Goal: Task Accomplishment & Management: Use online tool/utility

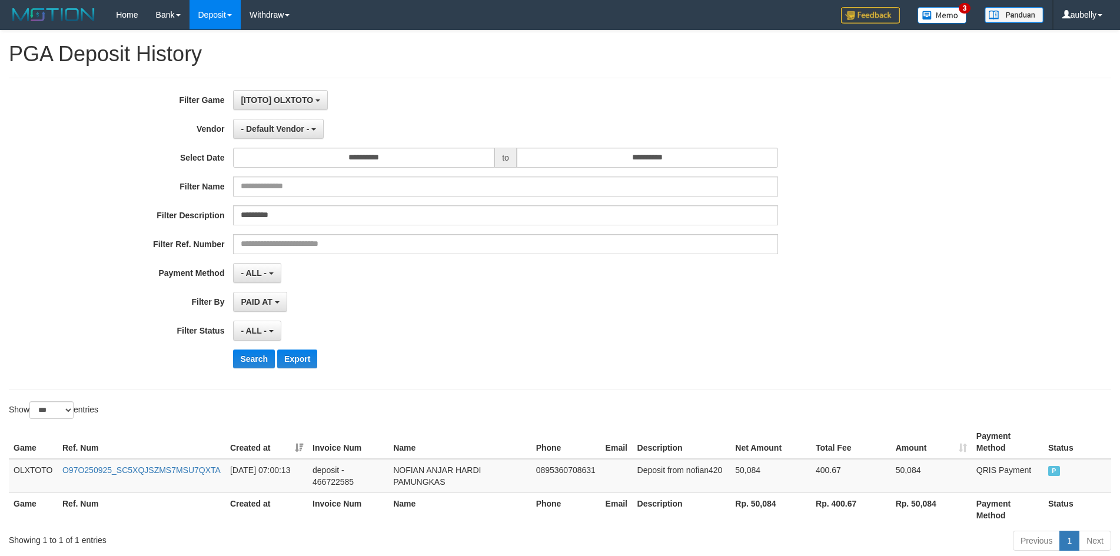
select select "***"
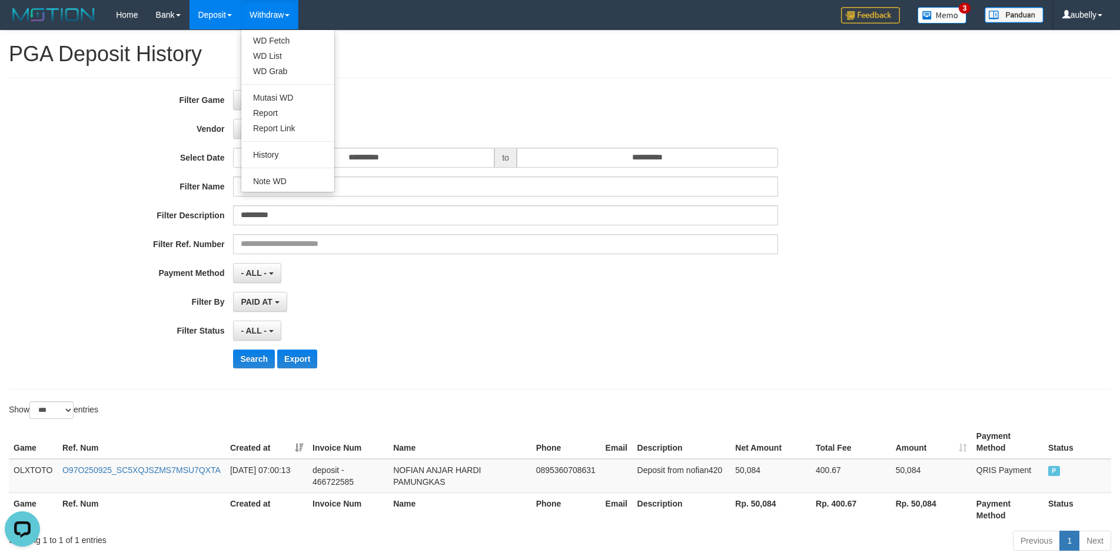
click at [283, 19] on link "Withdraw" at bounding box center [270, 14] width 58 height 29
click at [275, 154] on link "History" at bounding box center [287, 154] width 93 height 15
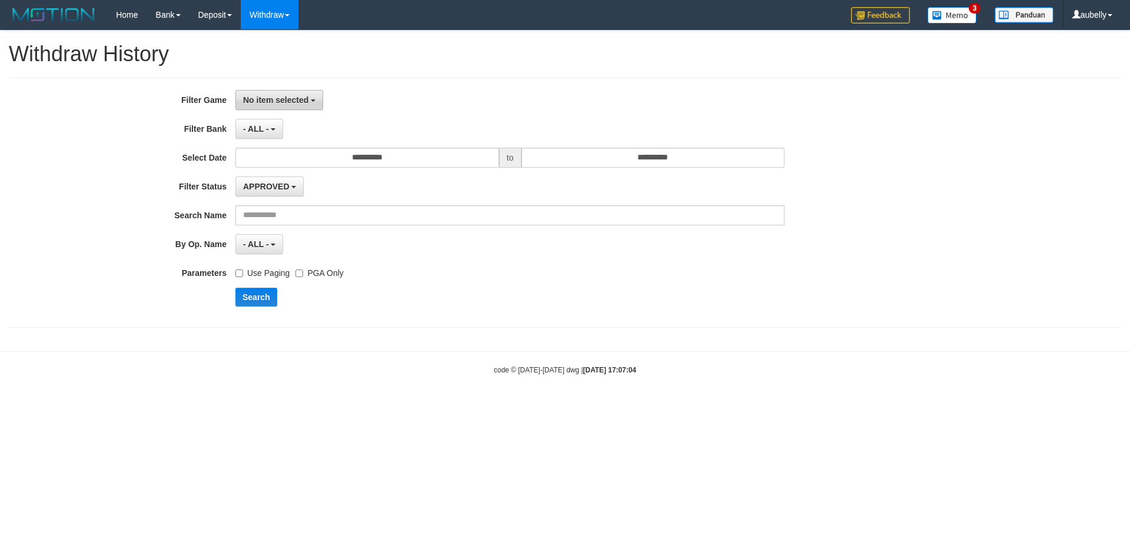
click at [274, 99] on span "No item selected" at bounding box center [275, 99] width 65 height 9
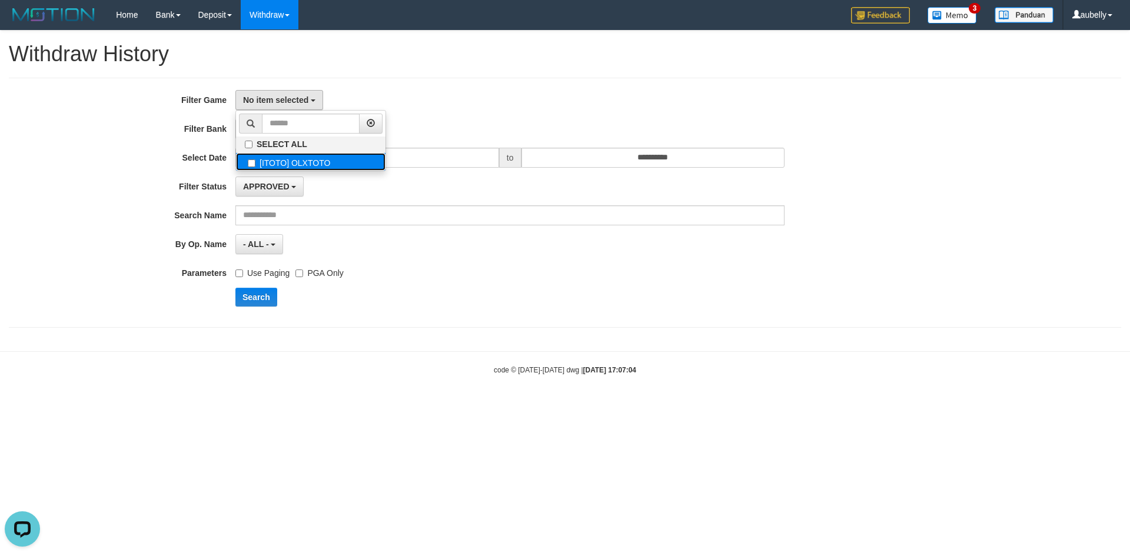
click at [292, 161] on label "[ITOTO] OLXTOTO" at bounding box center [311, 162] width 150 height 18
select select "***"
click at [452, 108] on div "[ITOTO] OLXTOTO SELECT ALL [ITOTO] OLXTOTO" at bounding box center [509, 100] width 549 height 20
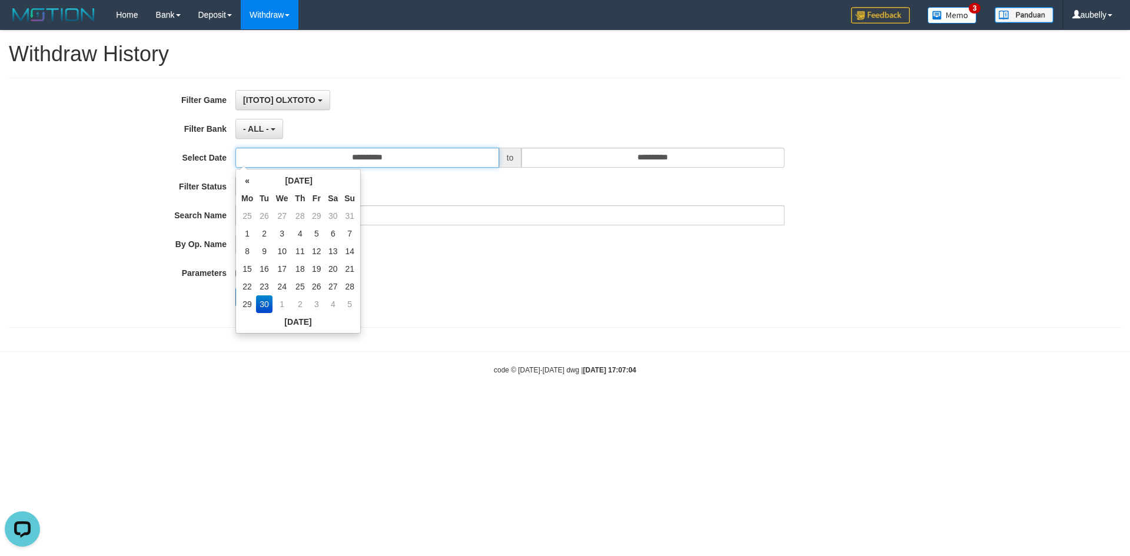
click at [330, 159] on input "**********" at bounding box center [367, 158] width 264 height 20
click at [245, 306] on td "29" at bounding box center [247, 305] width 18 height 18
type input "**********"
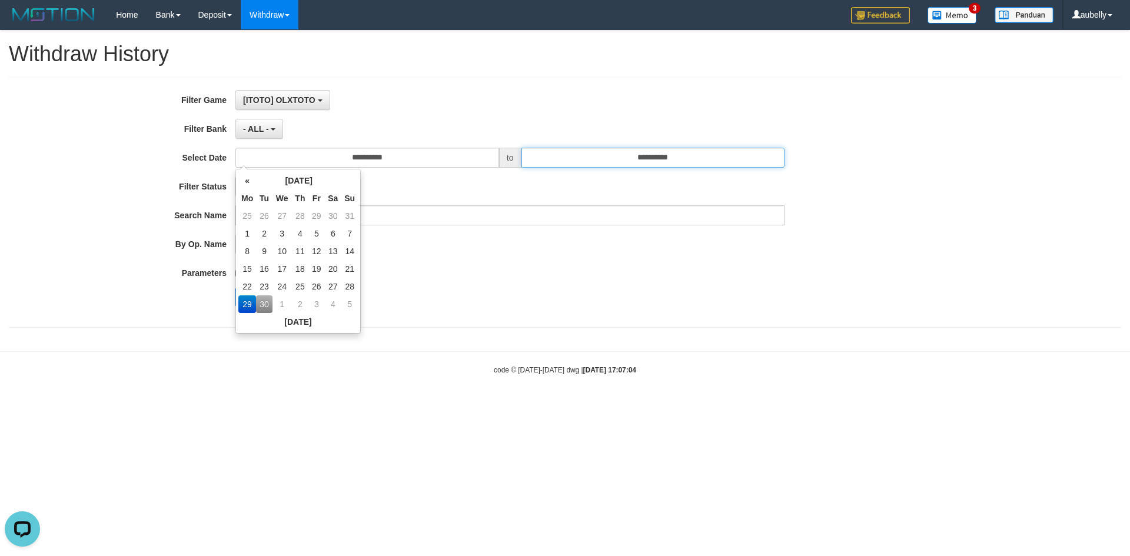
click at [629, 163] on input "**********" at bounding box center [654, 158] width 264 height 20
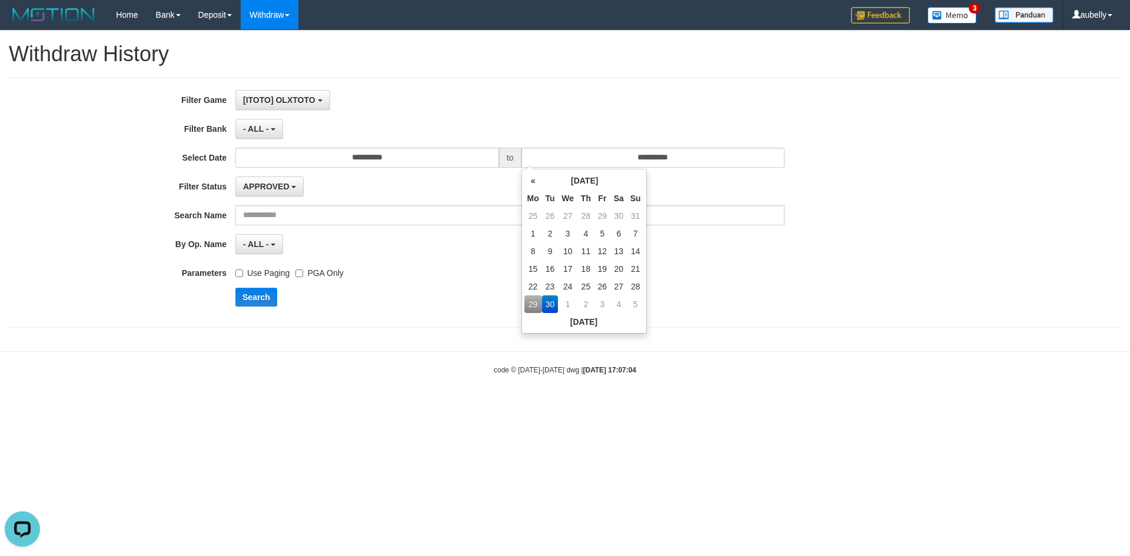
click at [534, 301] on td "29" at bounding box center [534, 305] width 18 height 18
type input "**********"
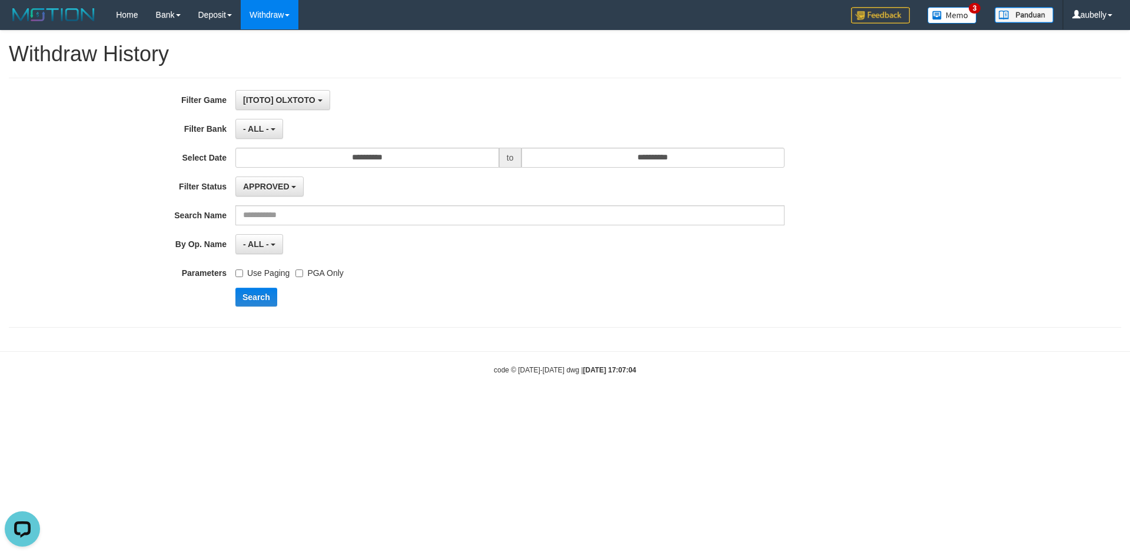
click at [398, 185] on div "APPROVED - select status - - ALL - APPROVED REJECTED LINKED NOT LINKED AUTO-LIN…" at bounding box center [509, 187] width 549 height 20
click at [270, 291] on button "Search" at bounding box center [256, 297] width 42 height 19
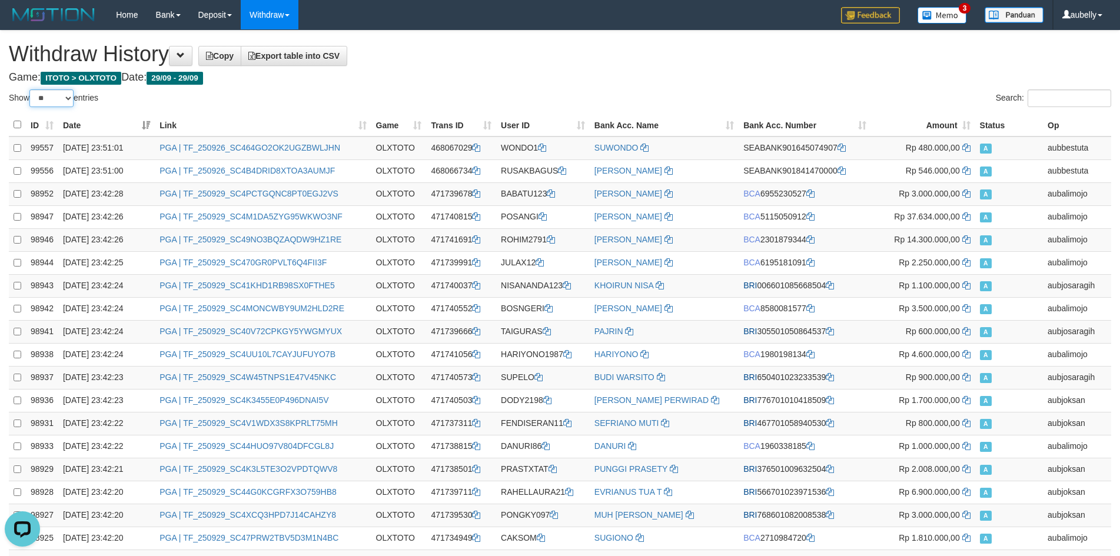
click at [48, 102] on select "** ** ** ***" at bounding box center [51, 98] width 44 height 18
select select "***"
click at [31, 89] on select "** ** ** ***" at bounding box center [51, 98] width 44 height 18
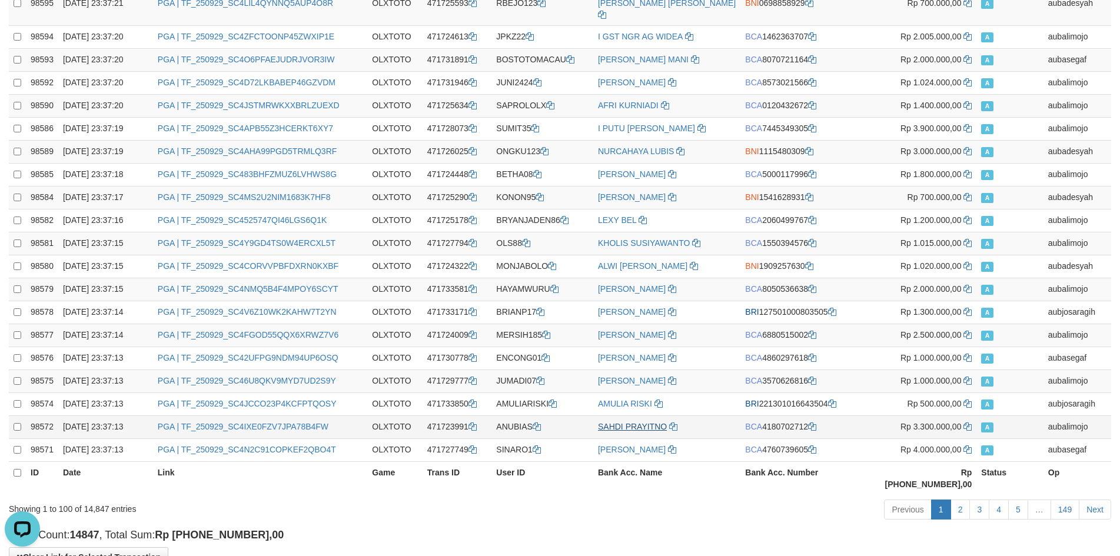
scroll to position [2037, 0]
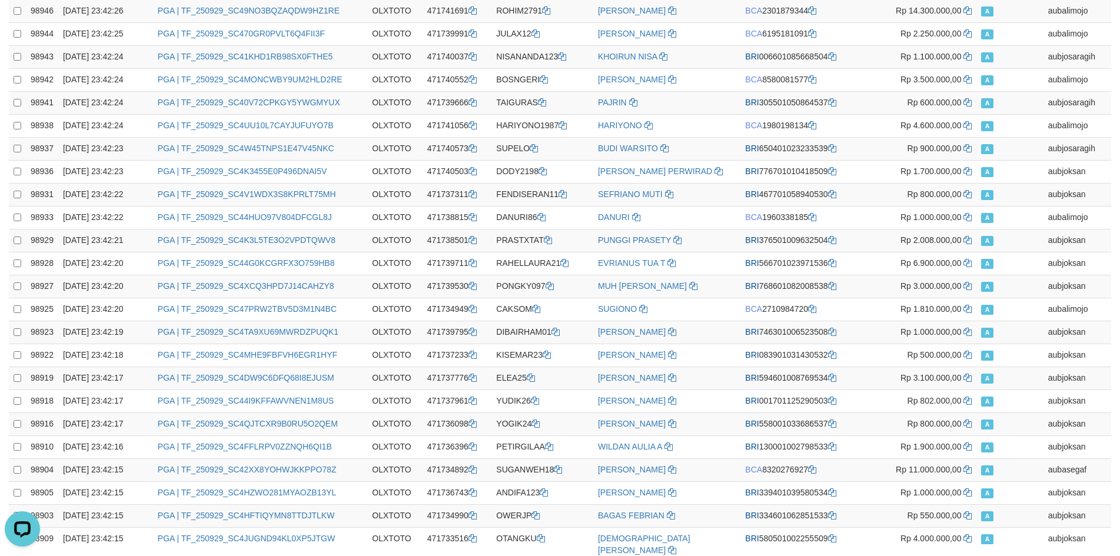
scroll to position [0, 0]
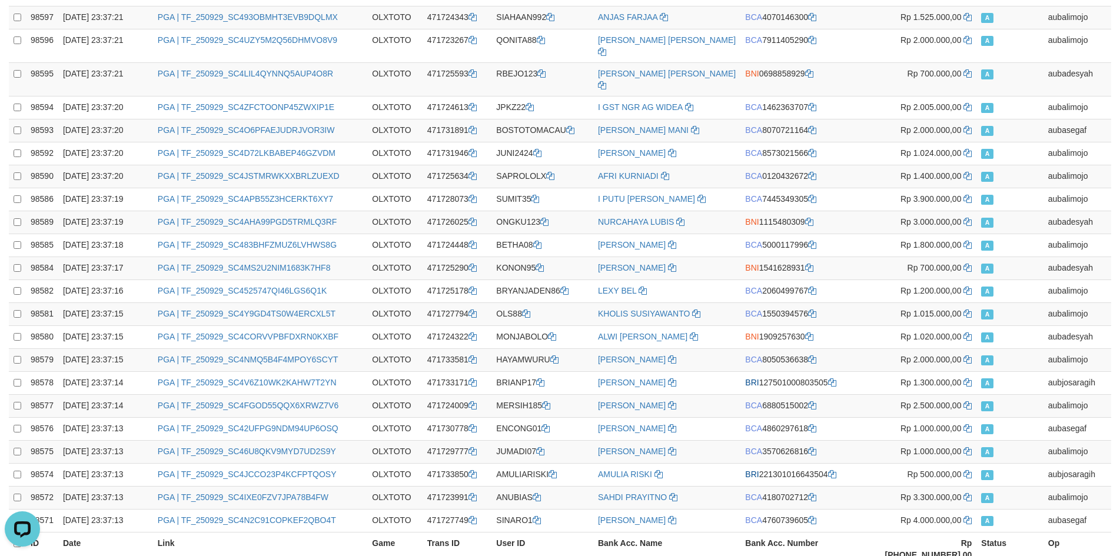
scroll to position [2037, 0]
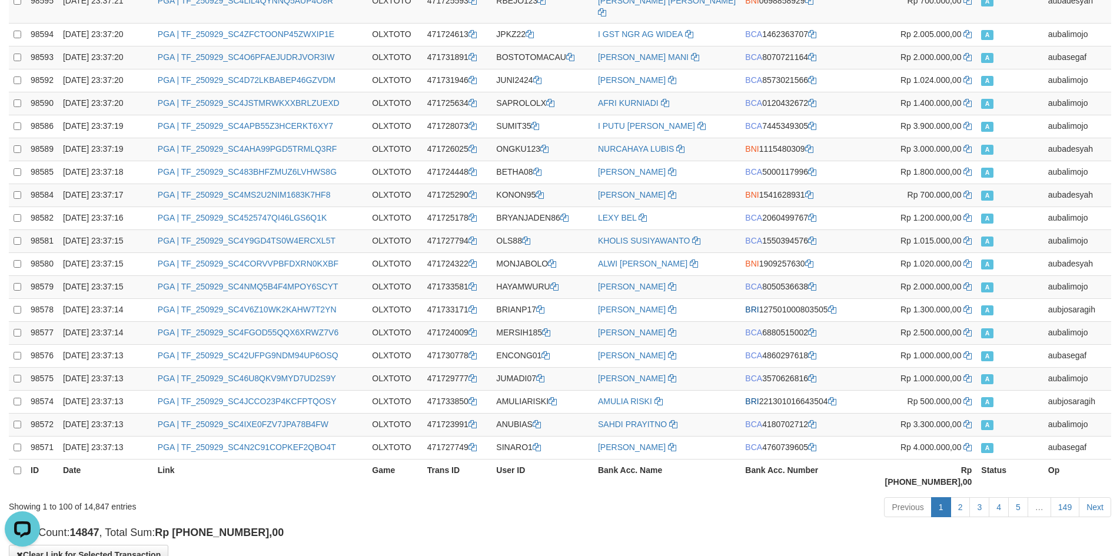
drag, startPoint x: 665, startPoint y: 467, endPoint x: 732, endPoint y: 466, distance: 67.1
click at [696, 496] on div "Previous 1 2 3 4 5 … 149 Next" at bounding box center [794, 508] width 636 height 25
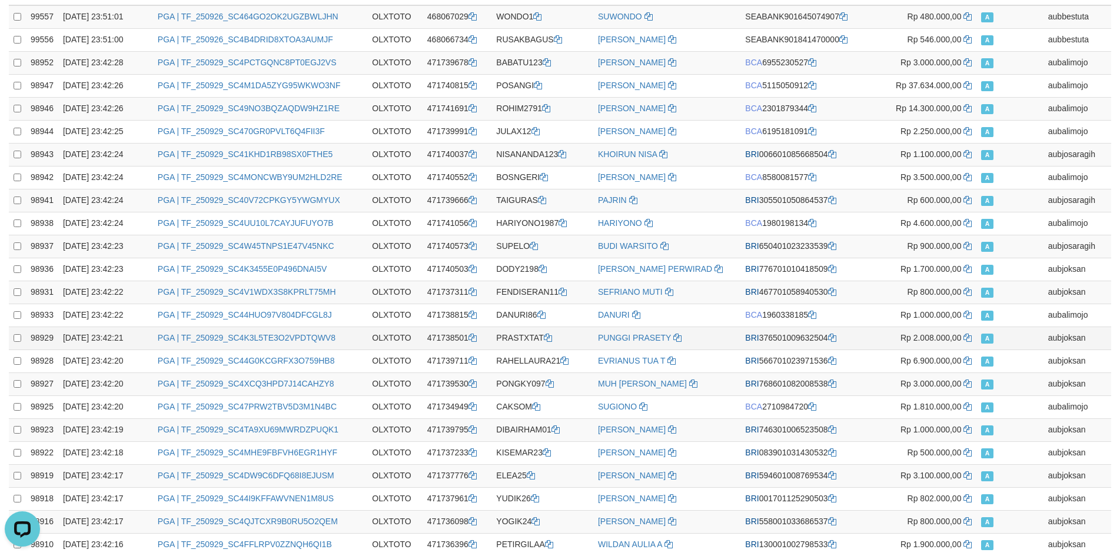
scroll to position [0, 0]
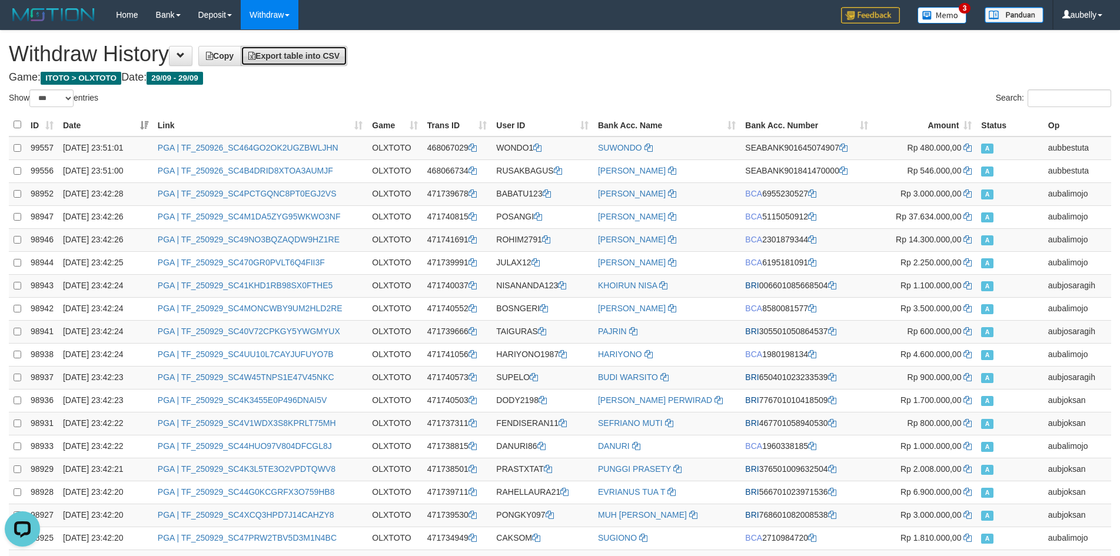
click at [316, 61] on link "Export table into CSV" at bounding box center [294, 56] width 107 height 20
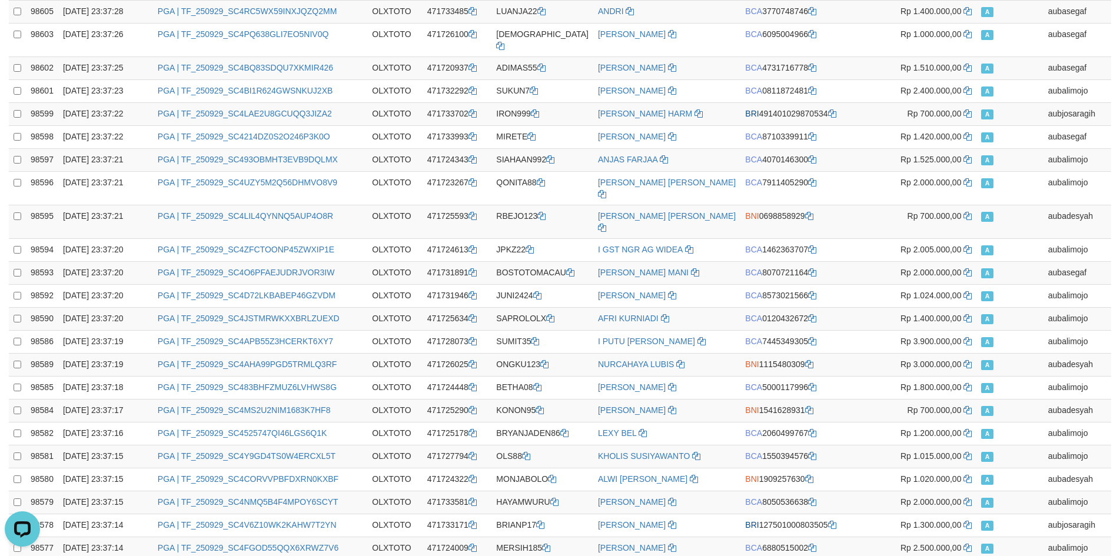
scroll to position [2037, 0]
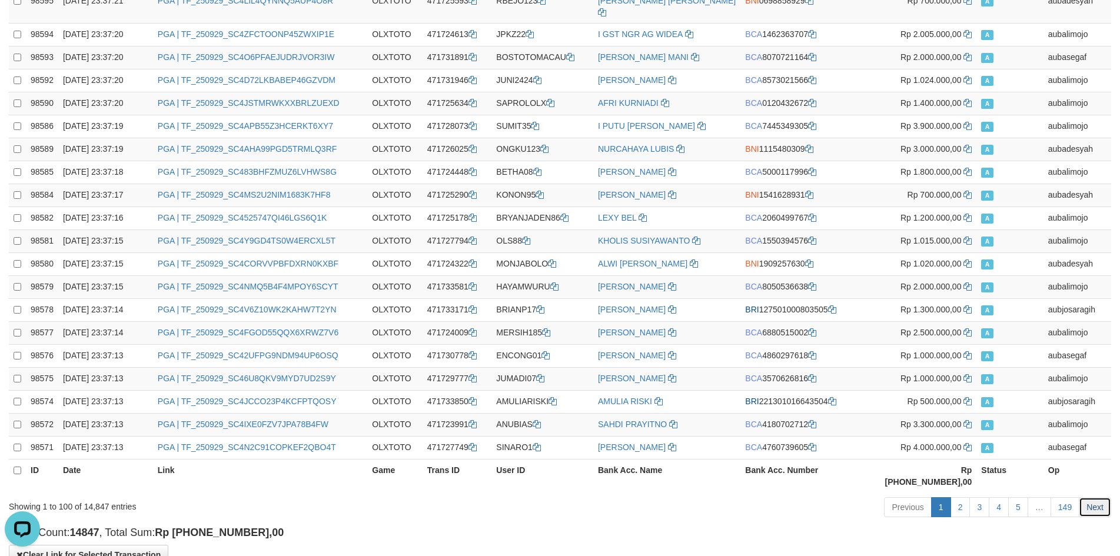
click at [1098, 497] on link "Next" at bounding box center [1095, 507] width 32 height 20
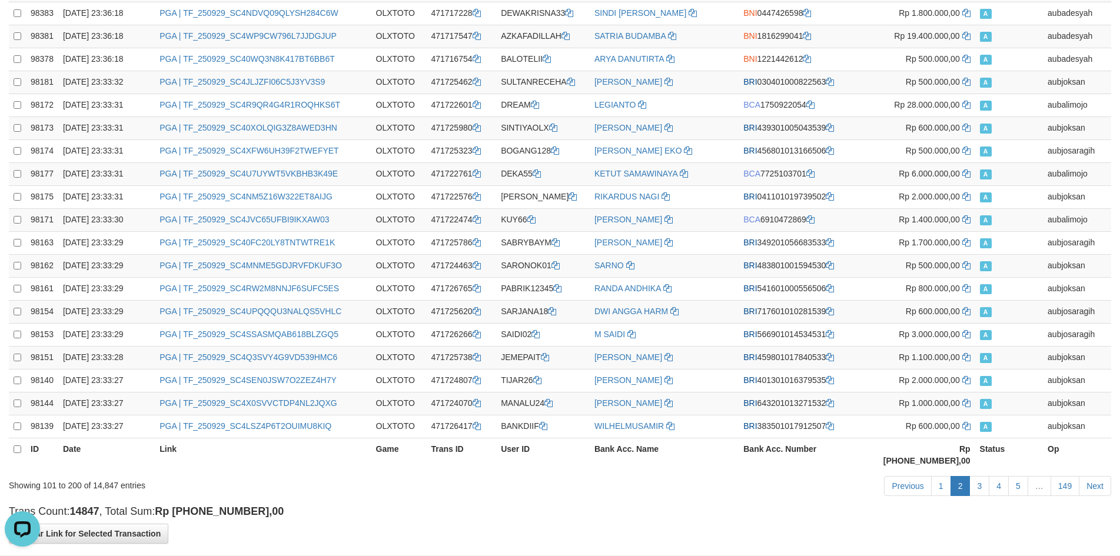
click at [547, 506] on h4 "Trans Count: 14847 , Total Sum: Rp [PHONE_NUMBER],00" at bounding box center [560, 512] width 1103 height 12
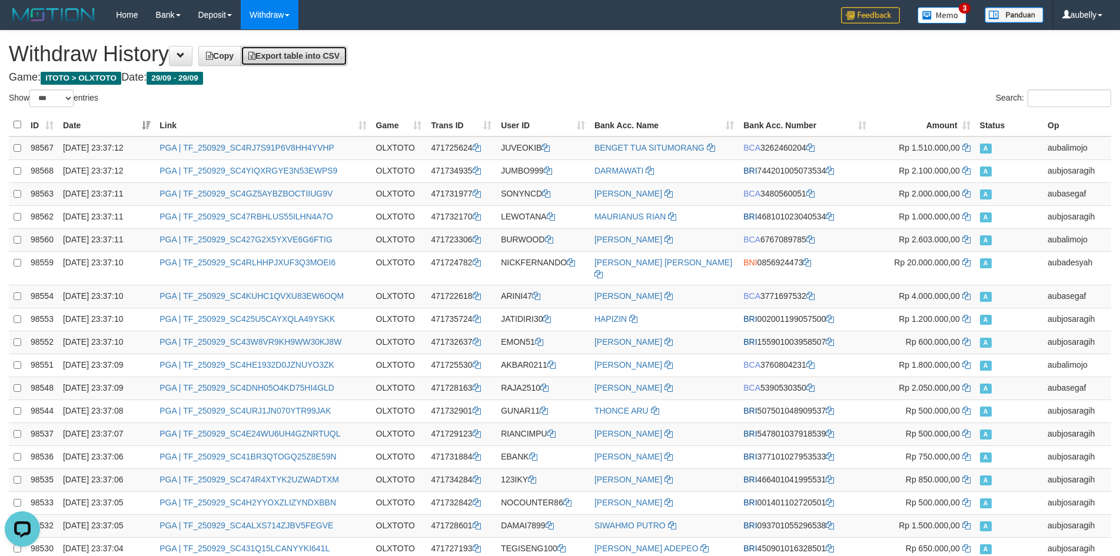
click at [329, 58] on span "Export table into CSV" at bounding box center [293, 55] width 91 height 9
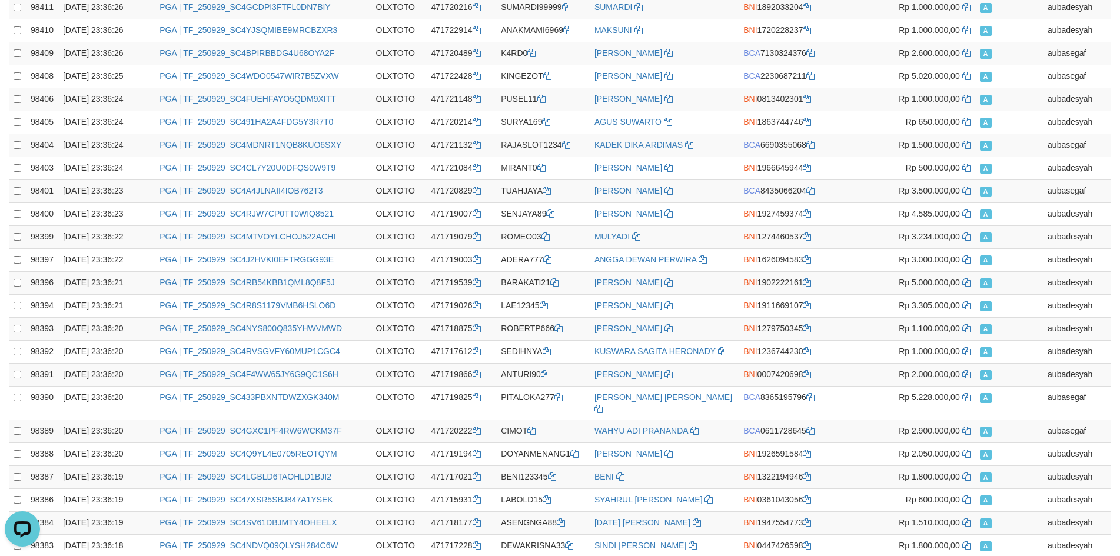
scroll to position [2037, 0]
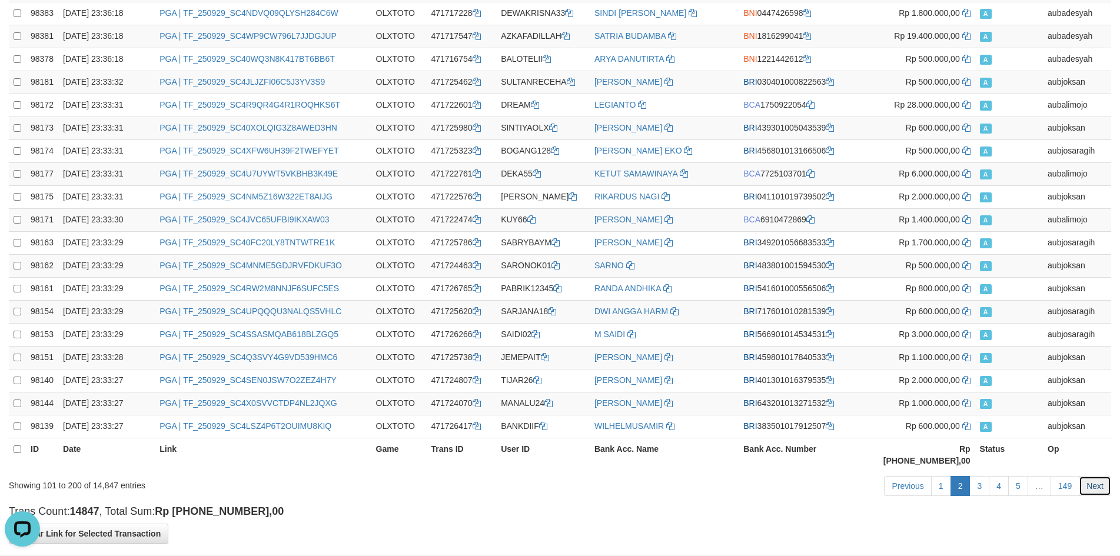
click at [1104, 476] on link "Next" at bounding box center [1095, 486] width 32 height 20
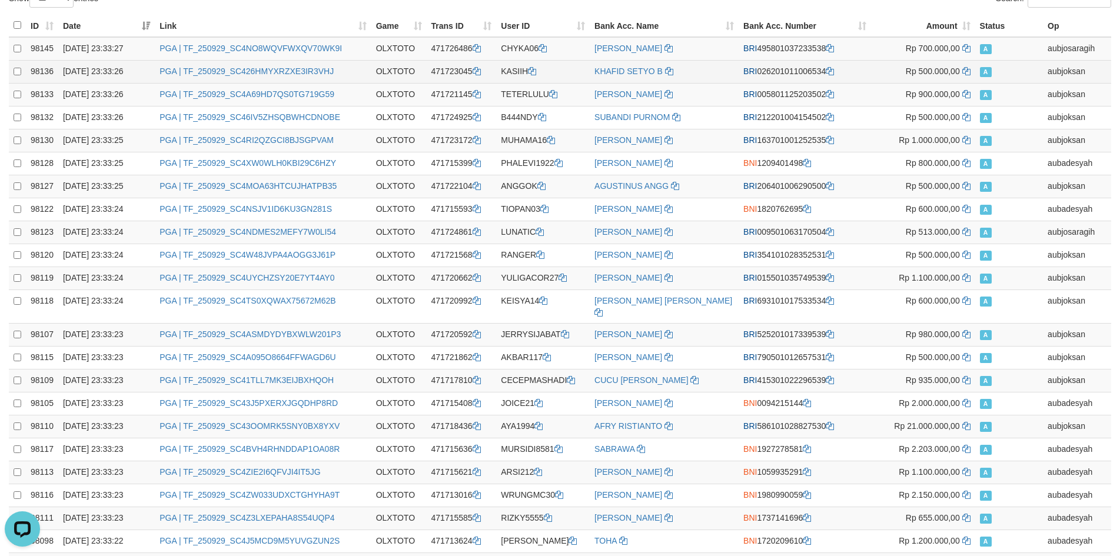
scroll to position [0, 0]
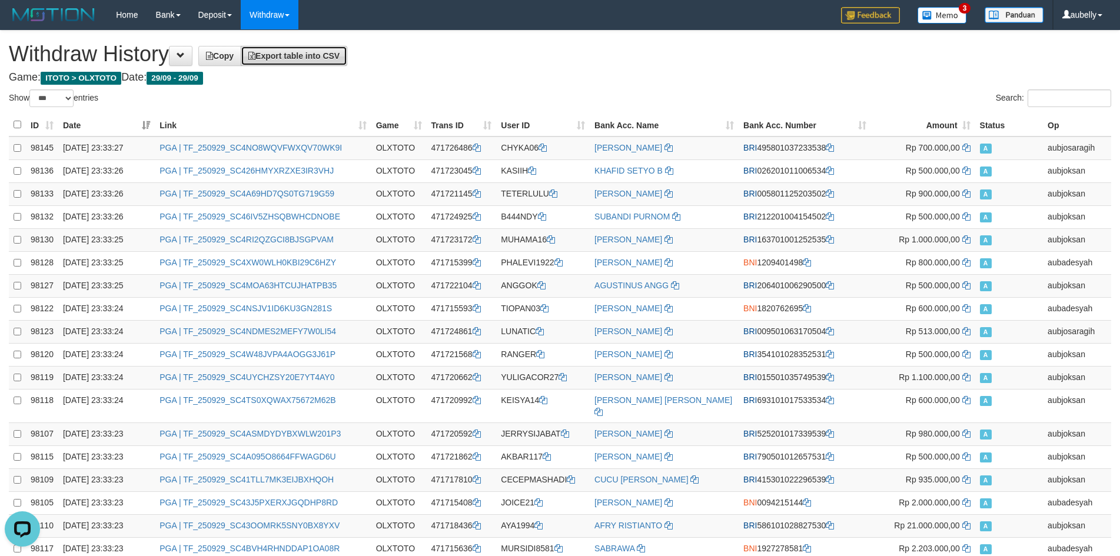
click at [276, 46] on link "Export table into CSV" at bounding box center [294, 56] width 107 height 20
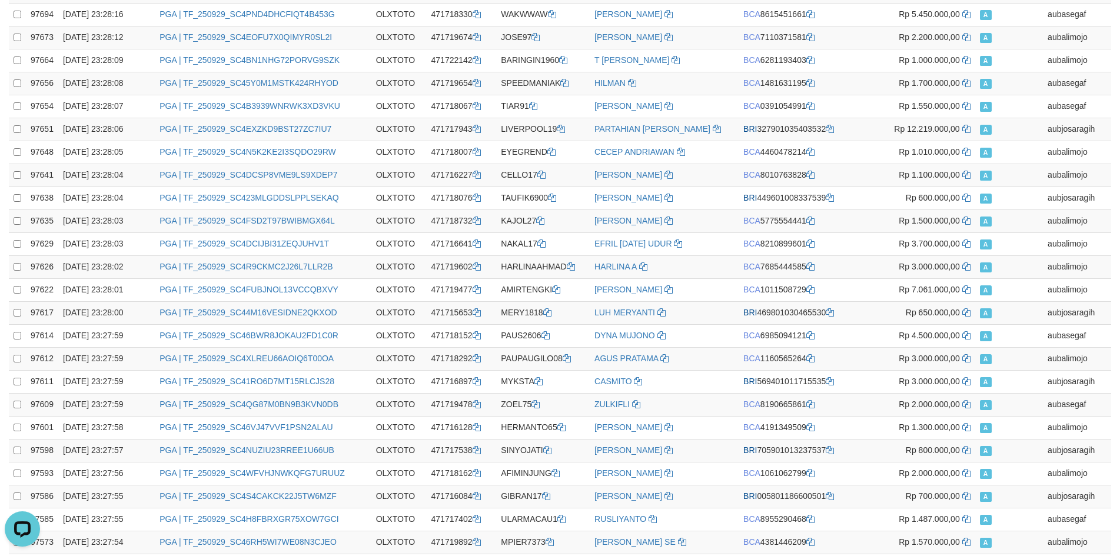
scroll to position [2048, 0]
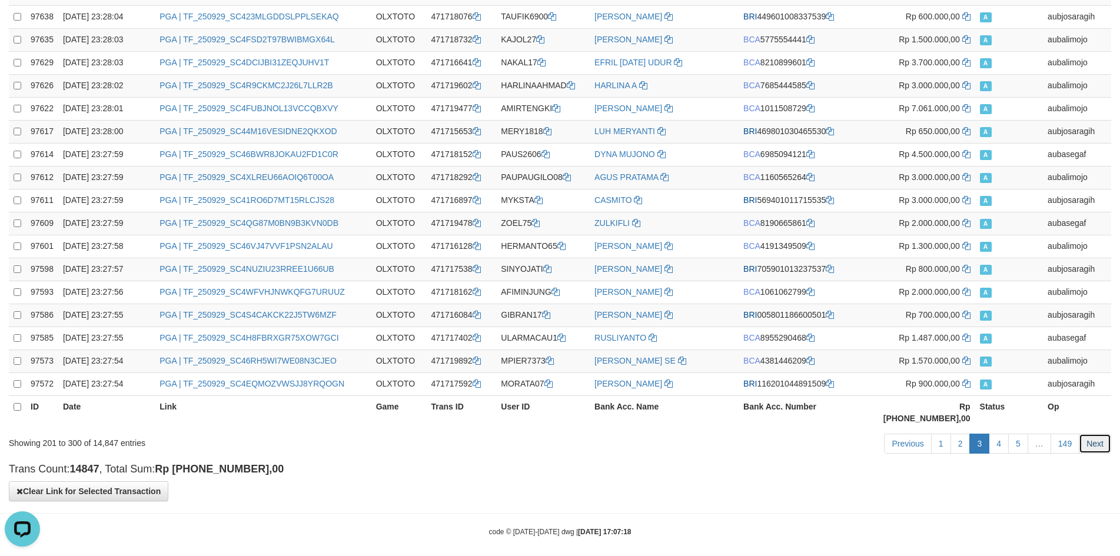
click at [1103, 434] on link "Next" at bounding box center [1095, 444] width 32 height 20
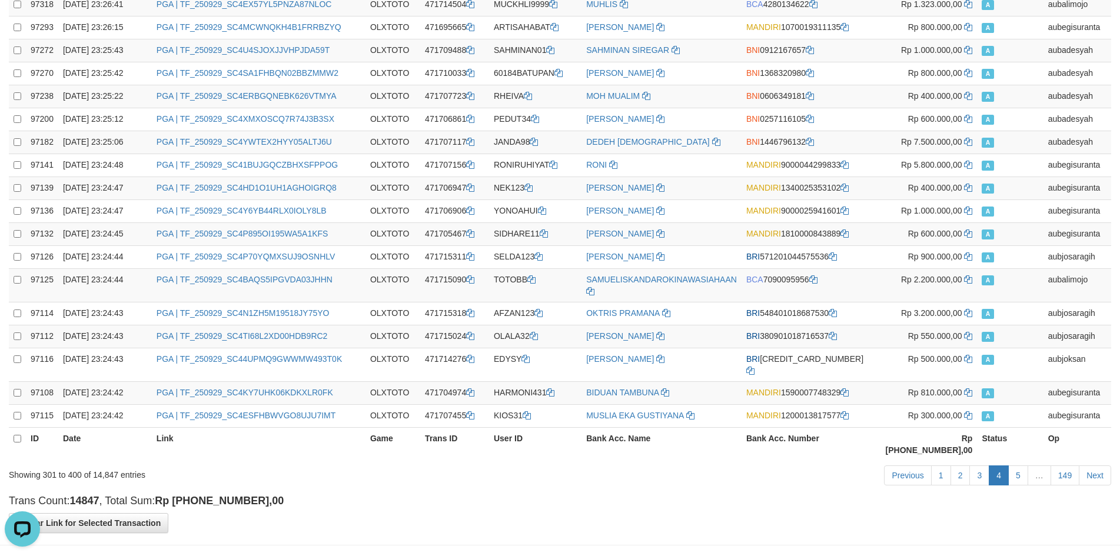
scroll to position [2069, 0]
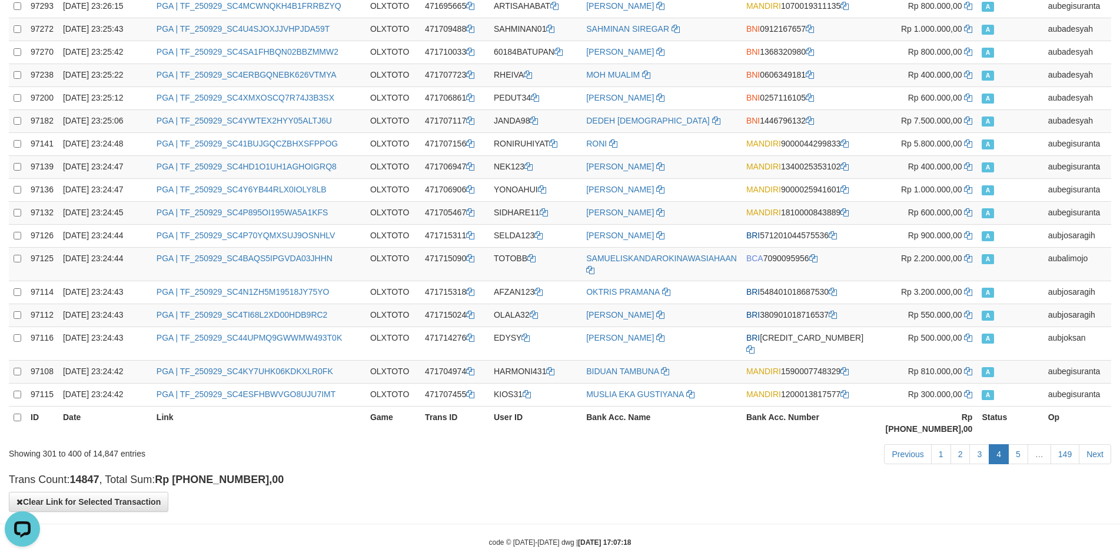
click at [741, 536] on div "code © [DATE]-[DATE] dwg | [DATE] 17:07:18" at bounding box center [560, 542] width 1120 height 12
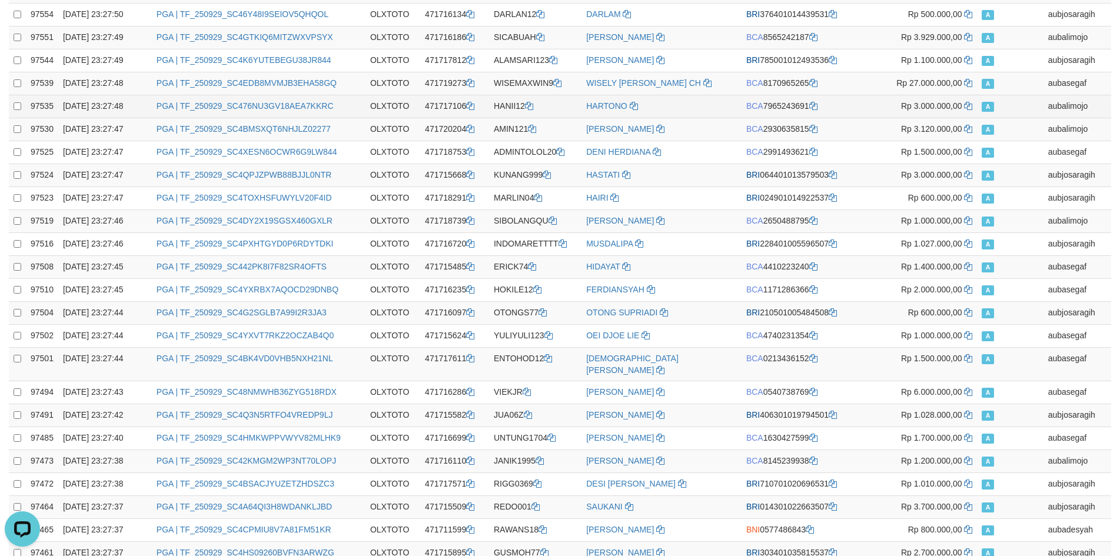
scroll to position [0, 0]
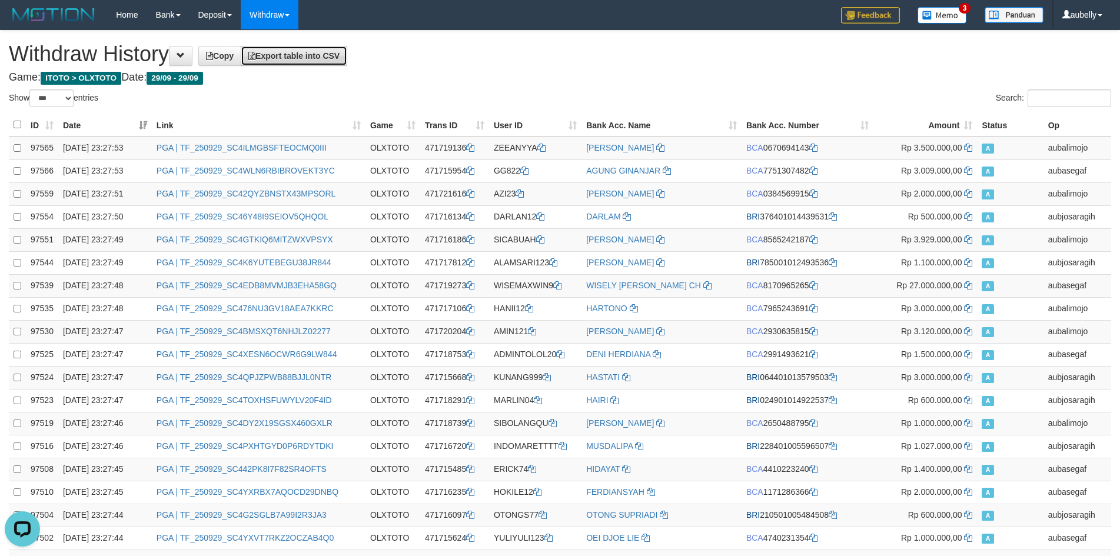
click at [316, 49] on link "Export table into CSV" at bounding box center [294, 56] width 107 height 20
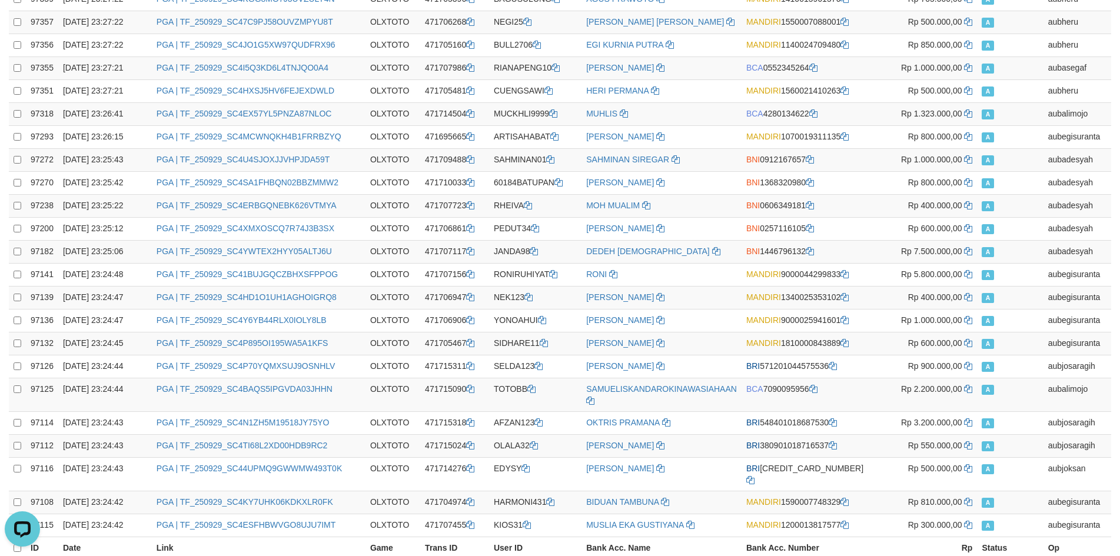
scroll to position [2069, 0]
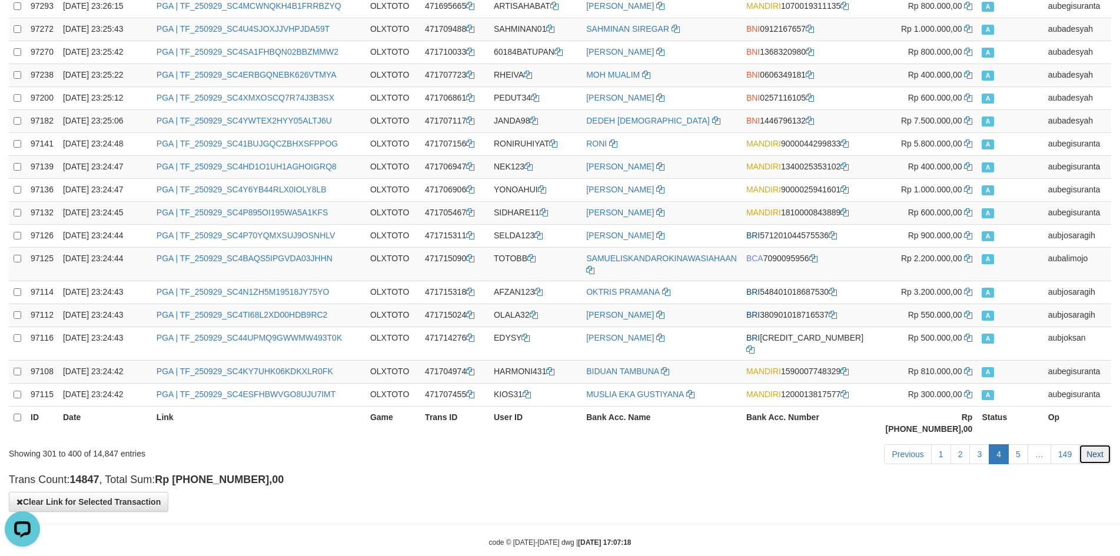
click at [1087, 445] on link "Next" at bounding box center [1095, 455] width 32 height 20
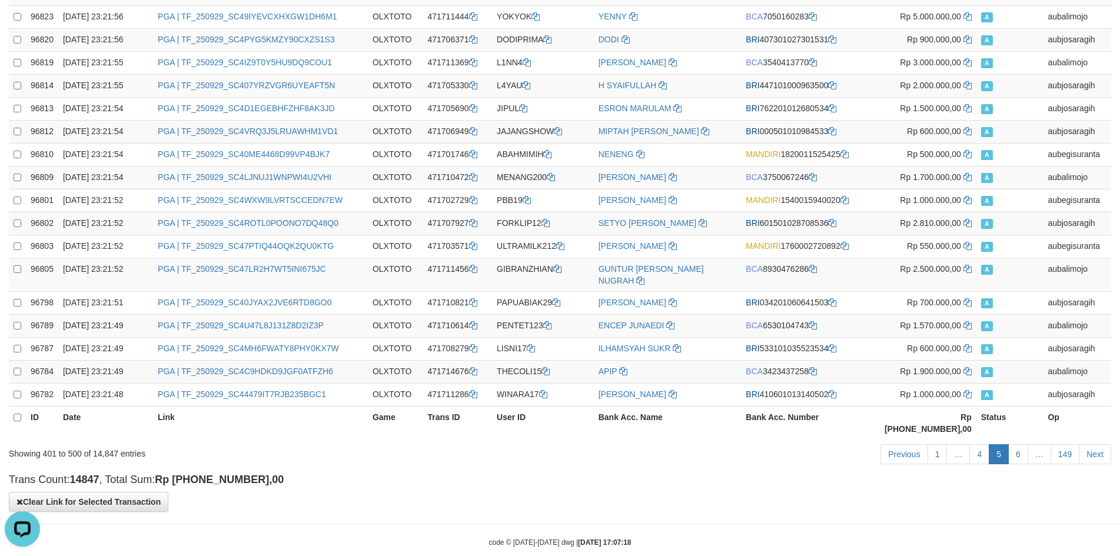
scroll to position [2048, 0]
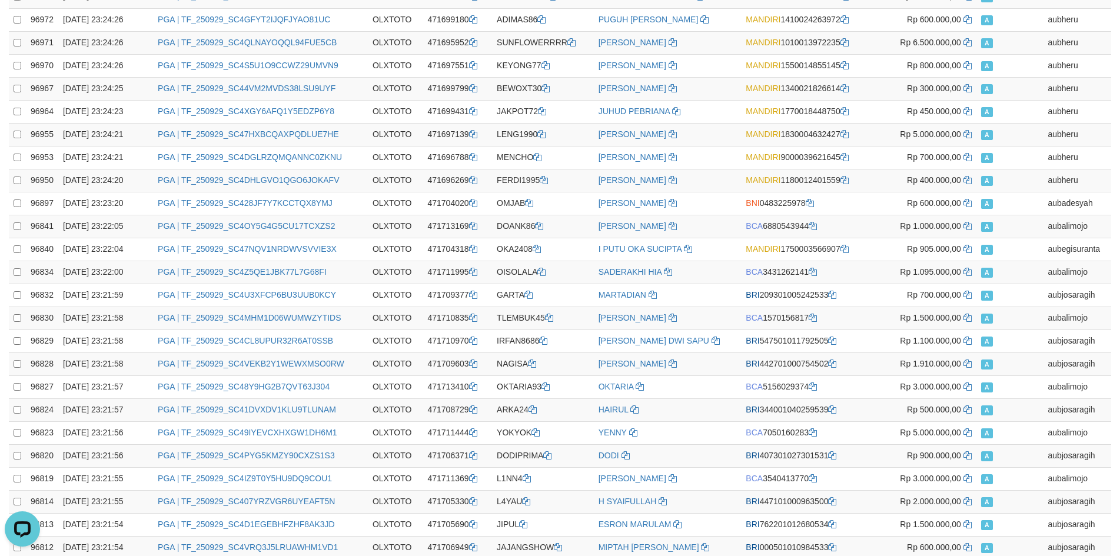
scroll to position [0, 0]
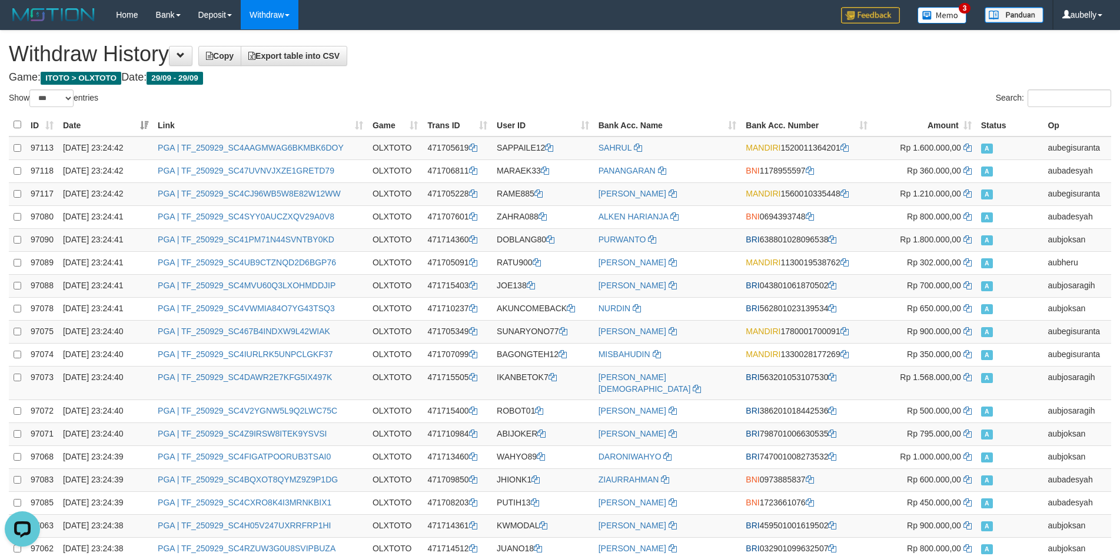
click at [321, 57] on span "Export table into CSV" at bounding box center [293, 55] width 91 height 9
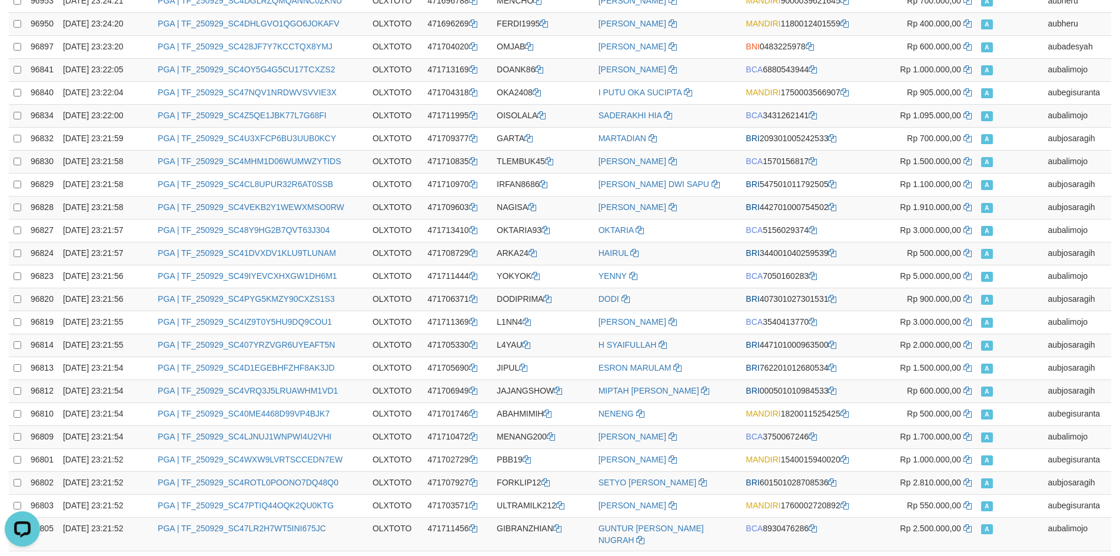
scroll to position [2048, 0]
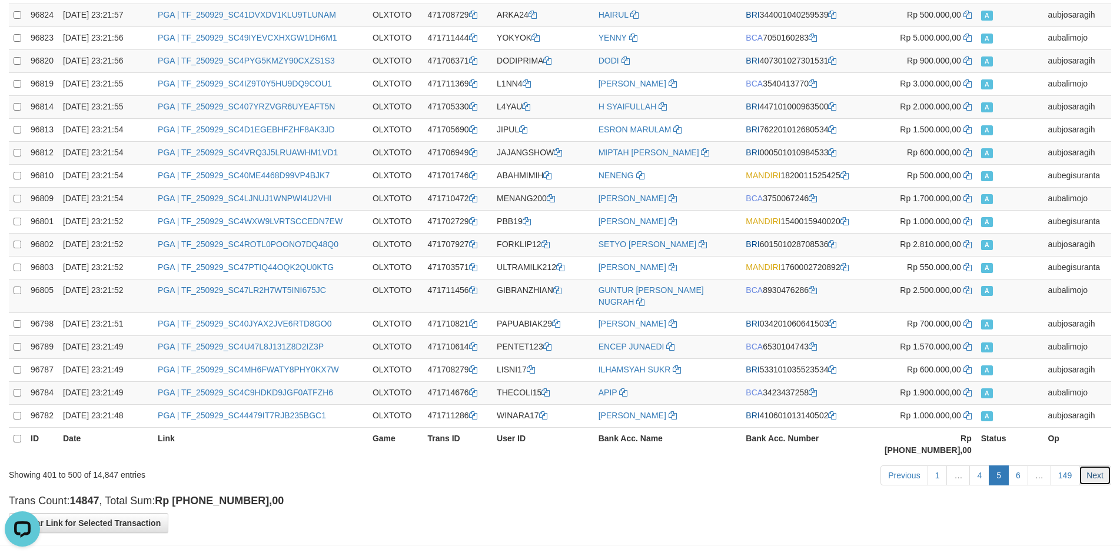
click at [1098, 466] on link "Next" at bounding box center [1095, 476] width 32 height 20
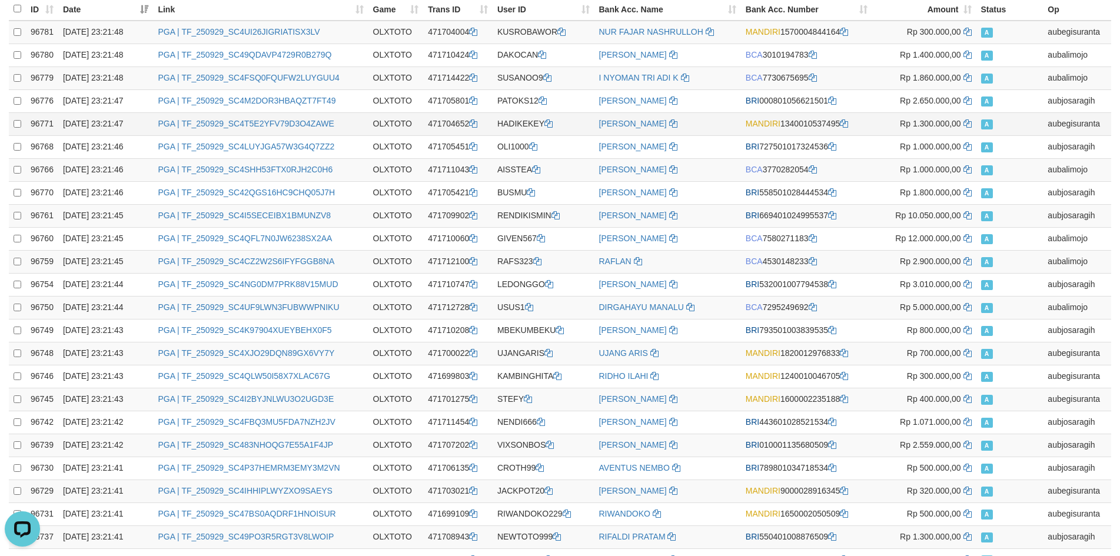
scroll to position [0, 0]
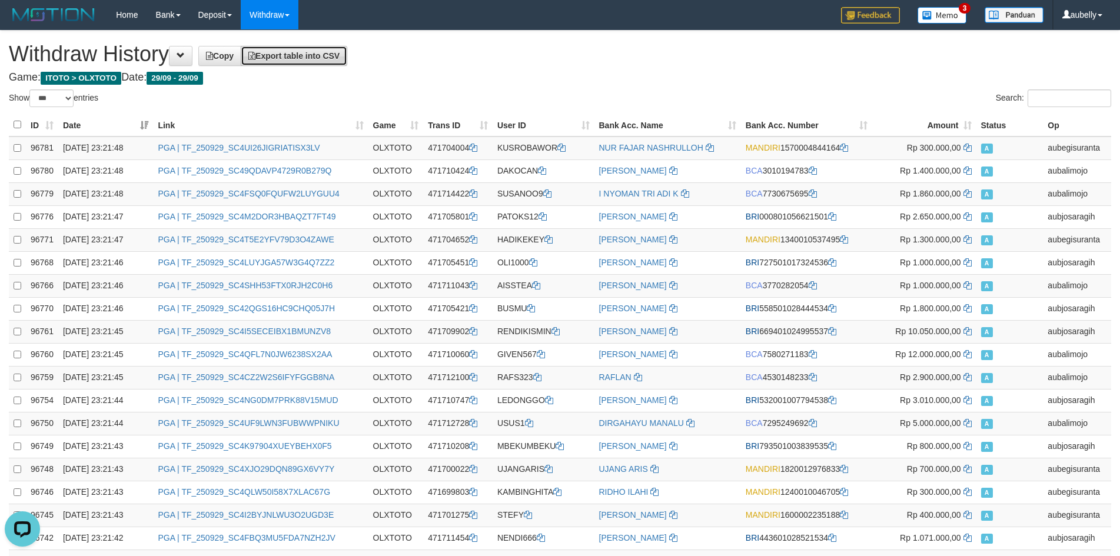
click at [310, 65] on link "Export table into CSV" at bounding box center [294, 56] width 107 height 20
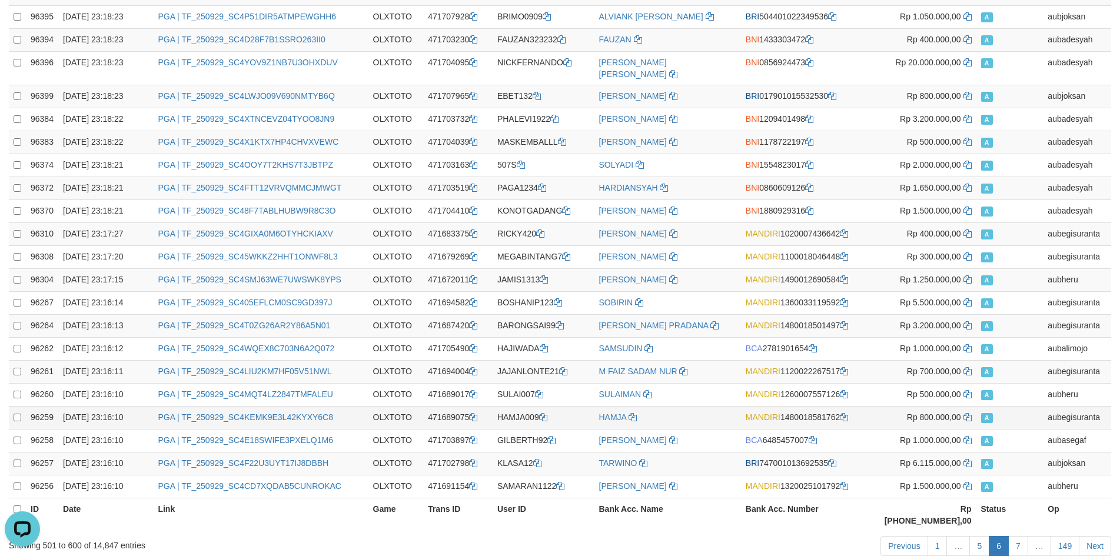
scroll to position [2048, 0]
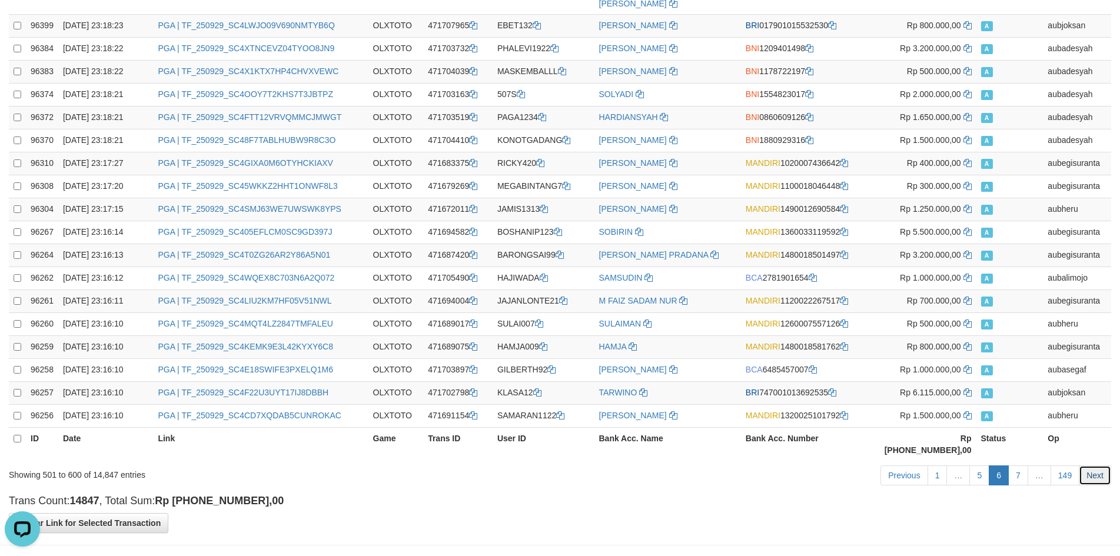
click at [1105, 466] on link "Next" at bounding box center [1095, 476] width 32 height 20
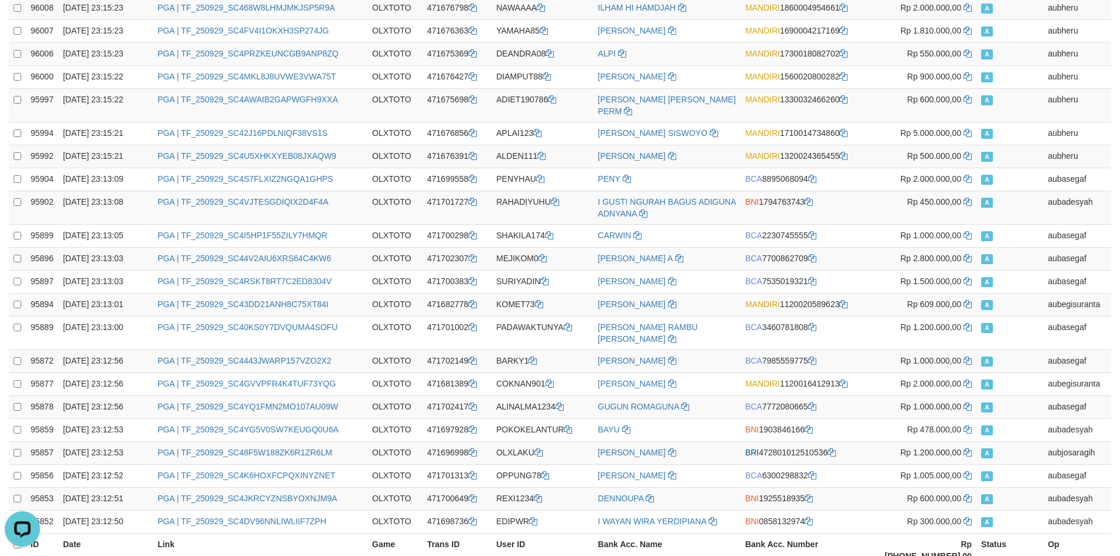
scroll to position [2069, 0]
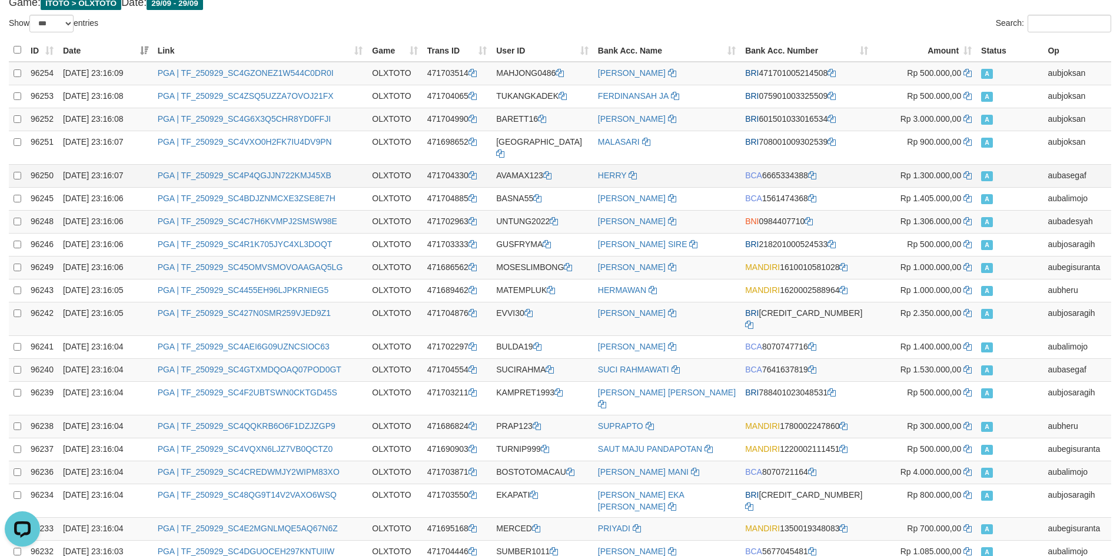
scroll to position [0, 0]
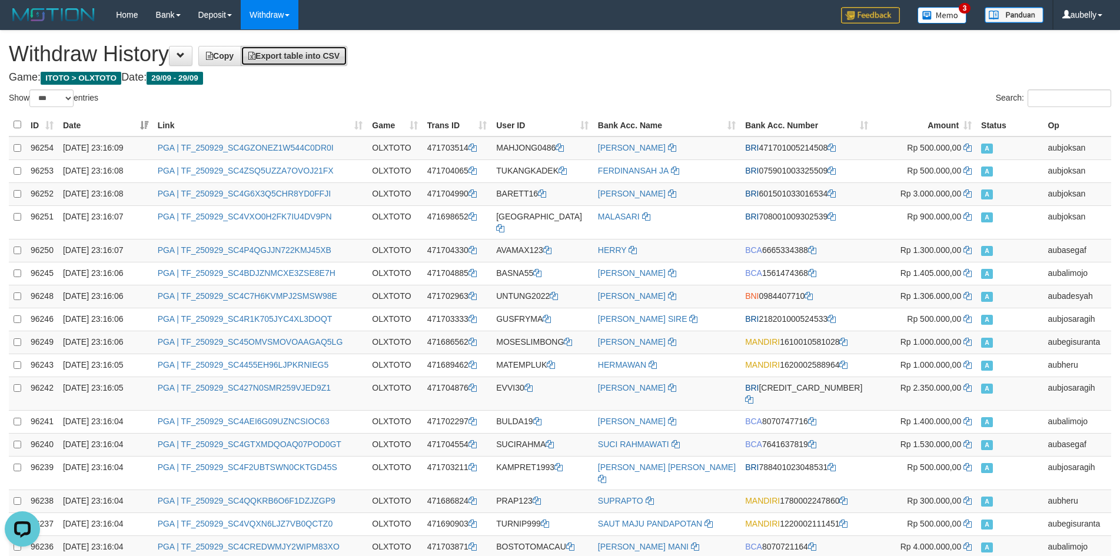
click at [326, 50] on link "Export table into CSV" at bounding box center [294, 56] width 107 height 20
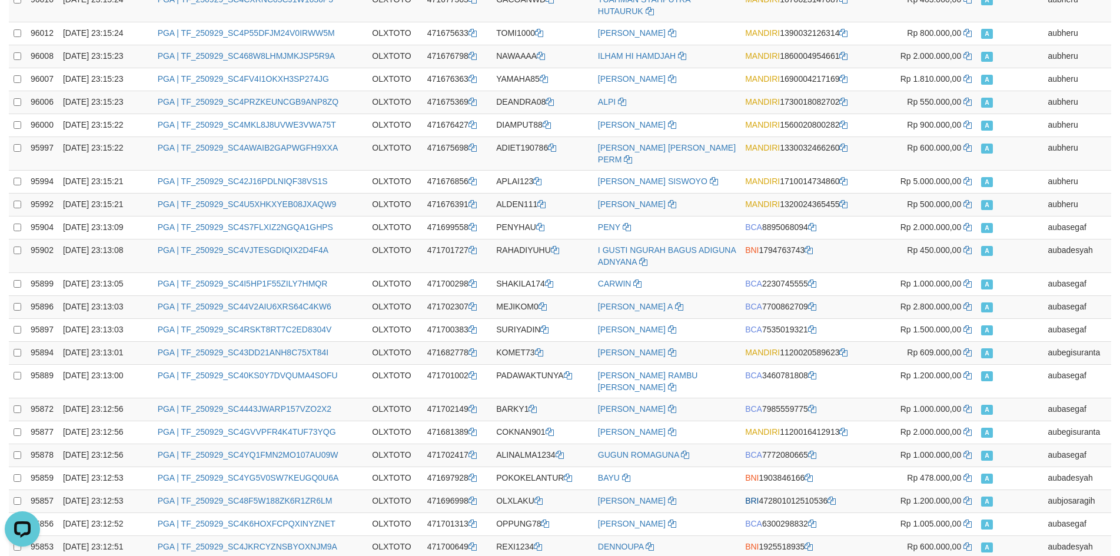
scroll to position [2069, 0]
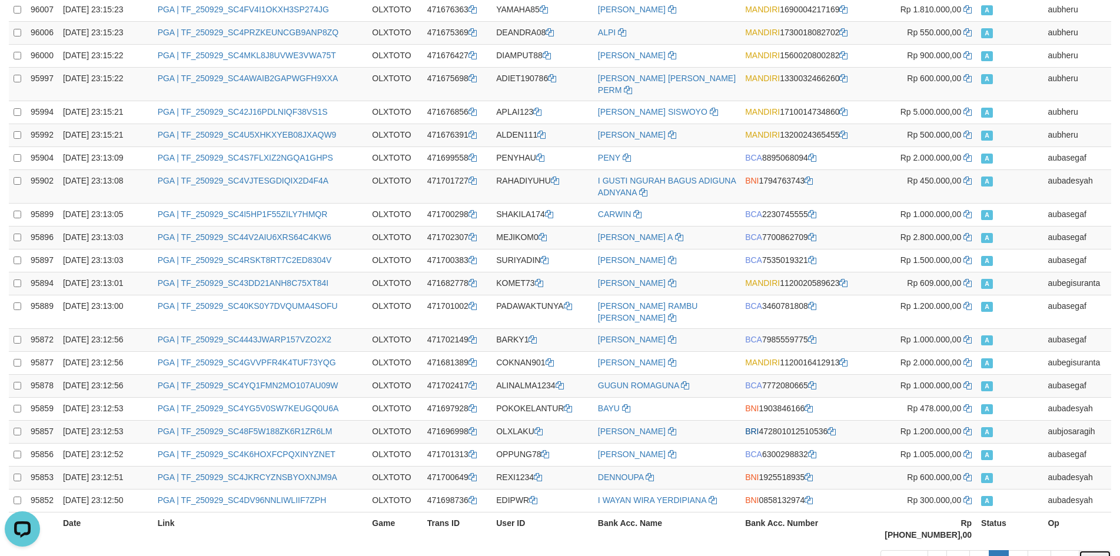
click at [1092, 550] on link "Next" at bounding box center [1095, 560] width 32 height 20
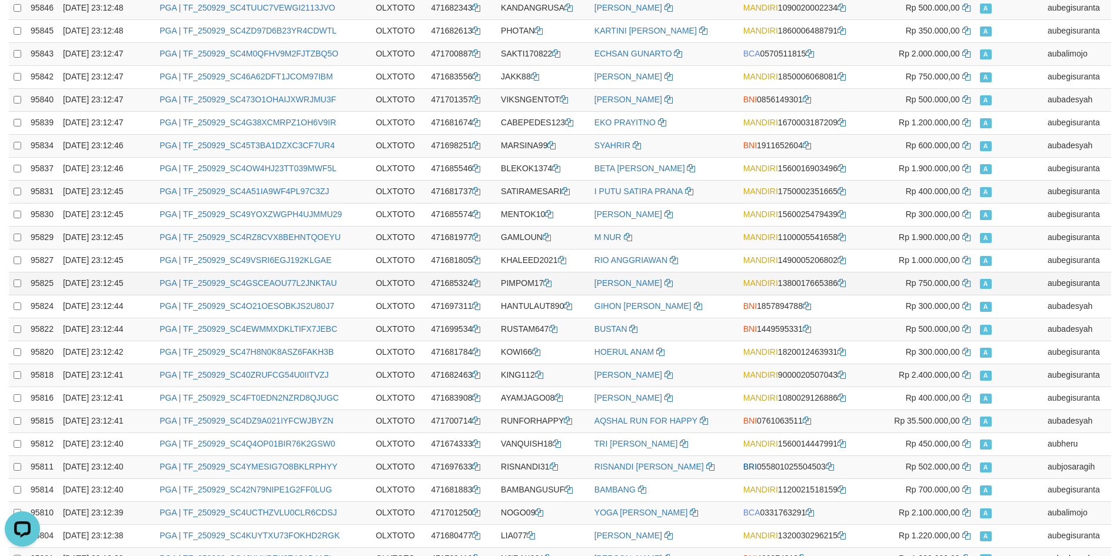
scroll to position [0, 0]
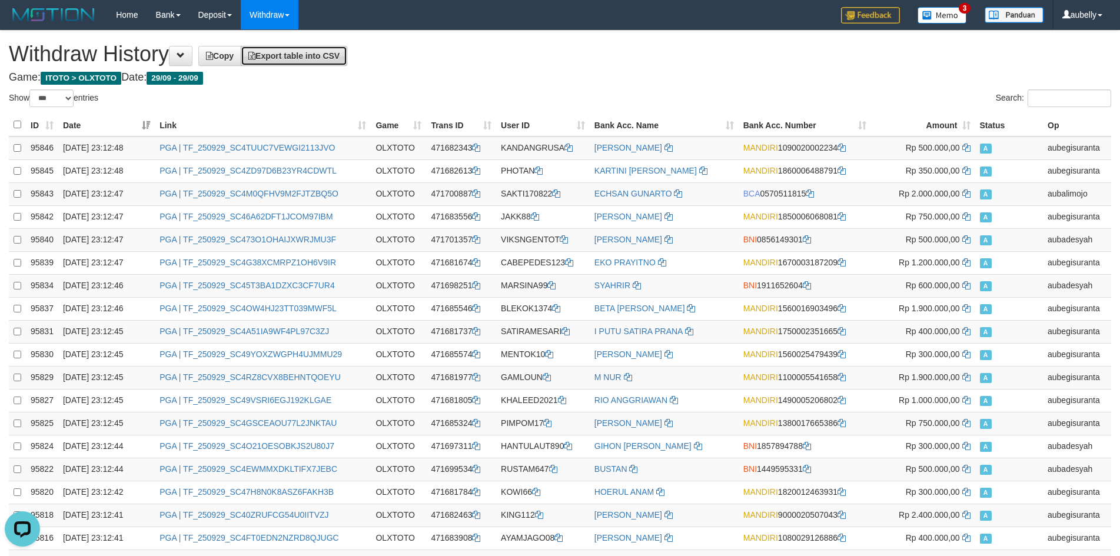
click at [332, 62] on link "Export table into CSV" at bounding box center [294, 56] width 107 height 20
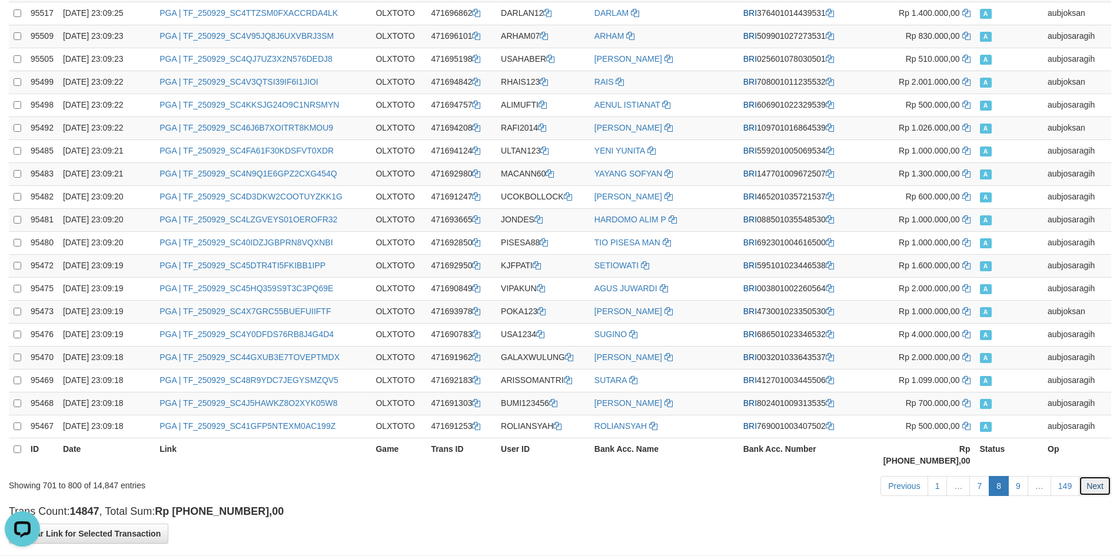
click at [1095, 476] on link "Next" at bounding box center [1095, 486] width 32 height 20
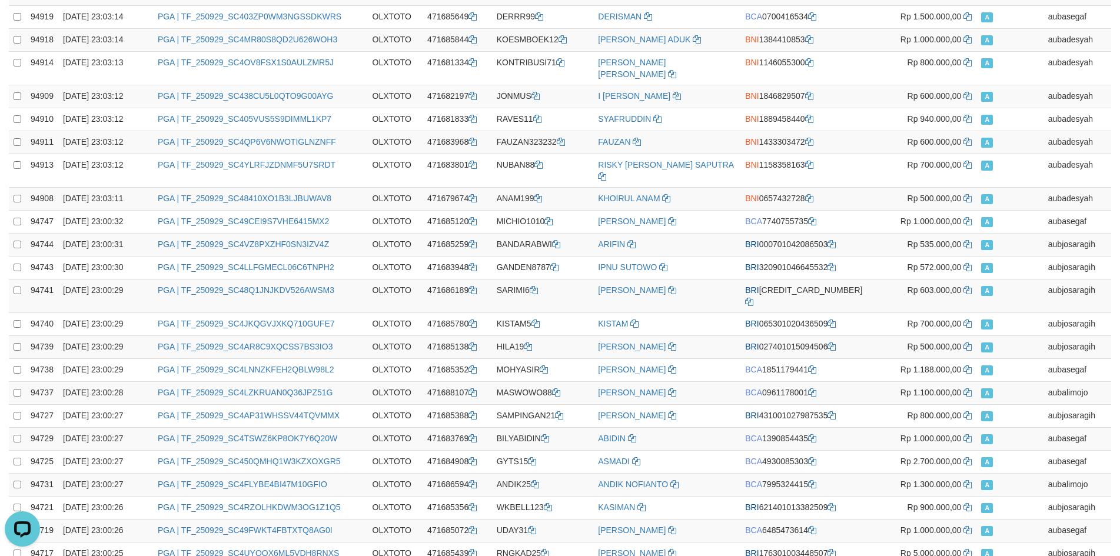
scroll to position [2058, 0]
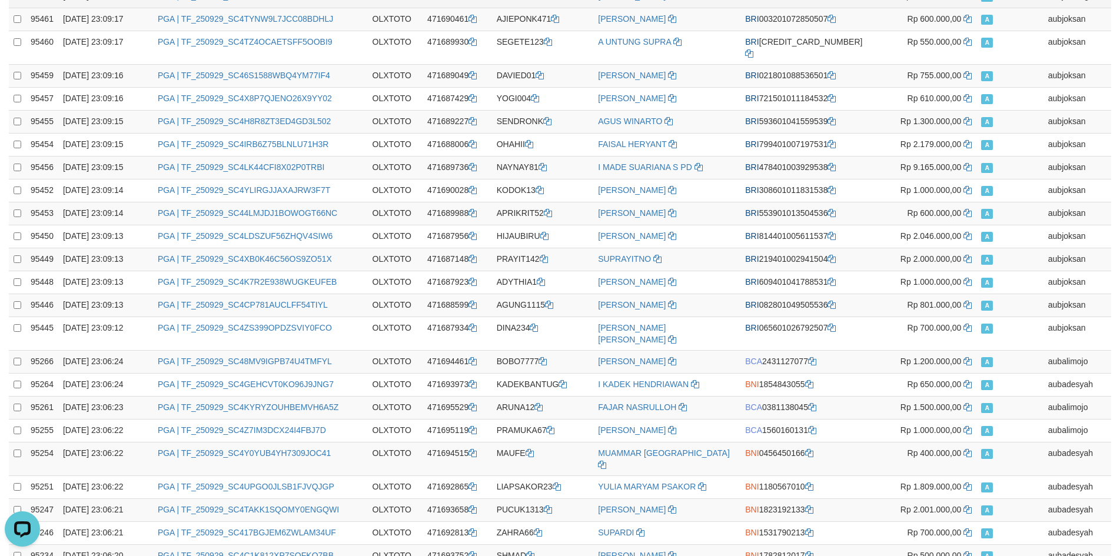
scroll to position [0, 0]
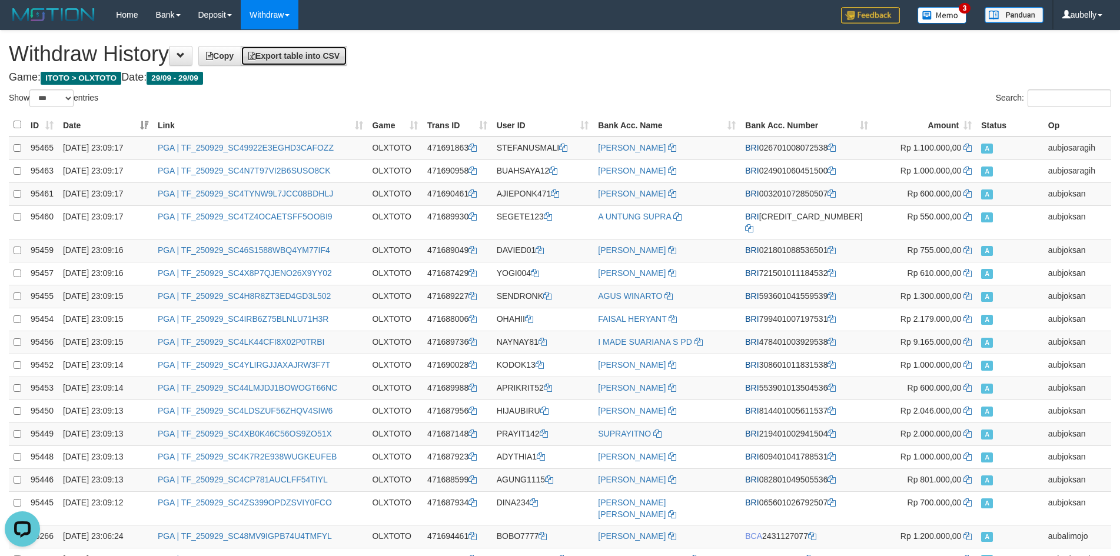
click at [291, 61] on link "Export table into CSV" at bounding box center [294, 56] width 107 height 20
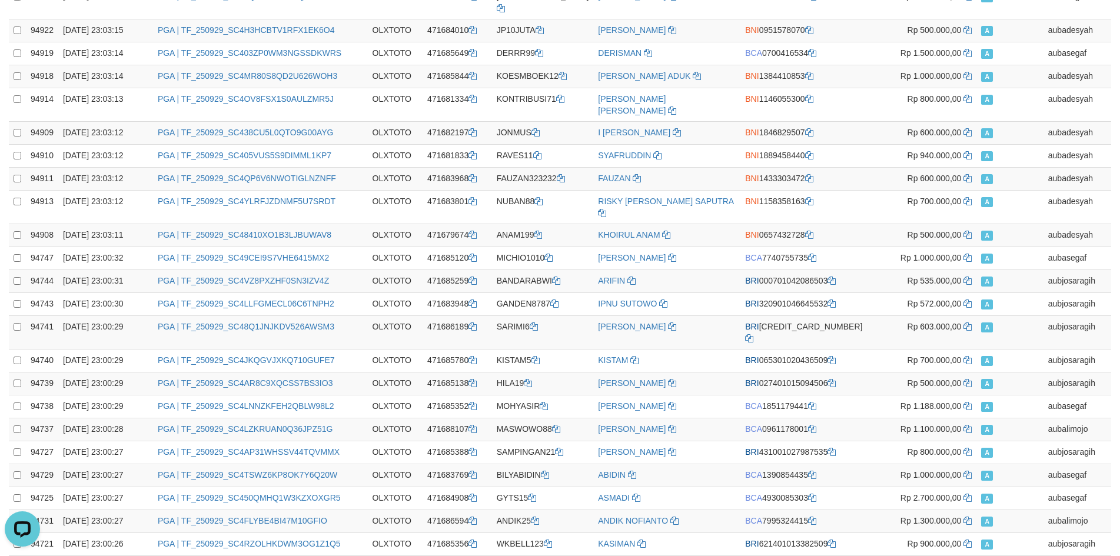
scroll to position [2058, 0]
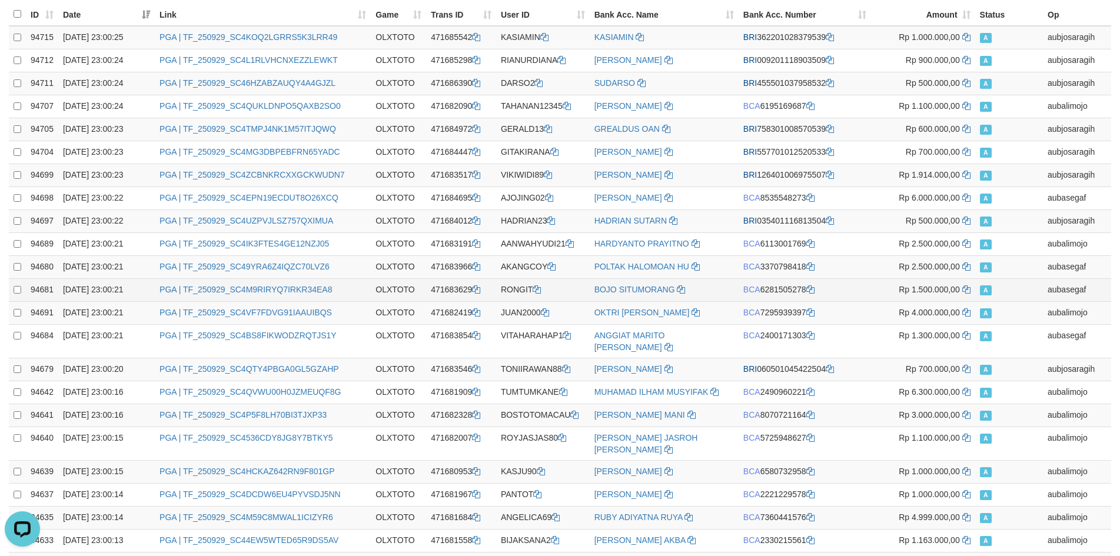
scroll to position [0, 0]
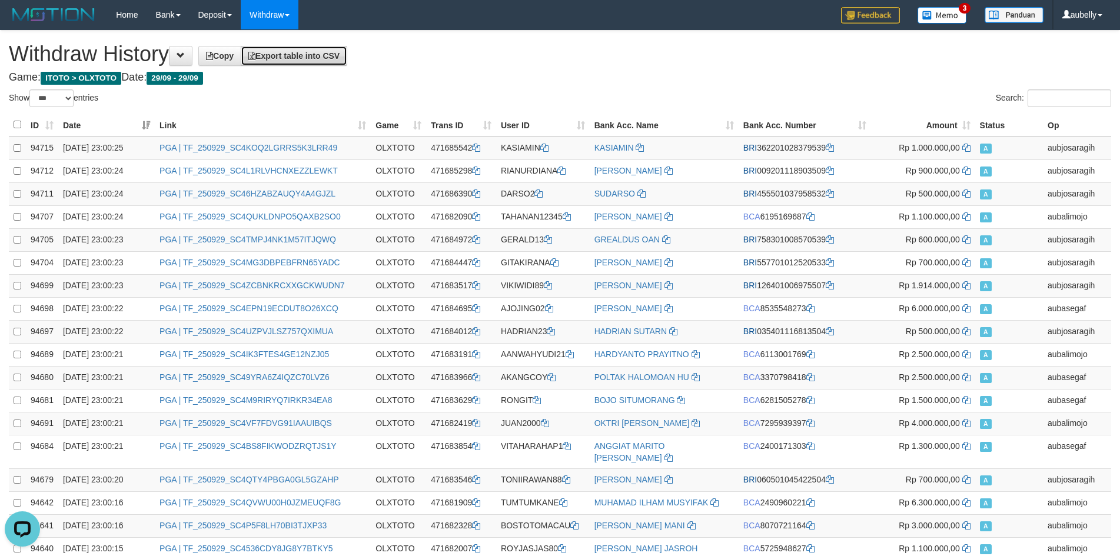
click at [288, 54] on span "Export table into CSV" at bounding box center [293, 55] width 91 height 9
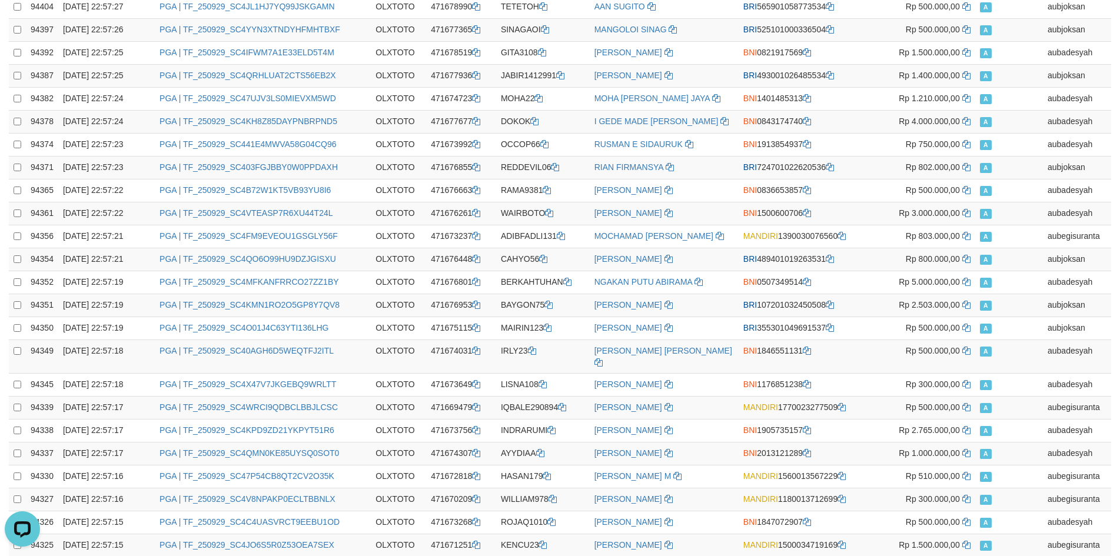
scroll to position [2069, 0]
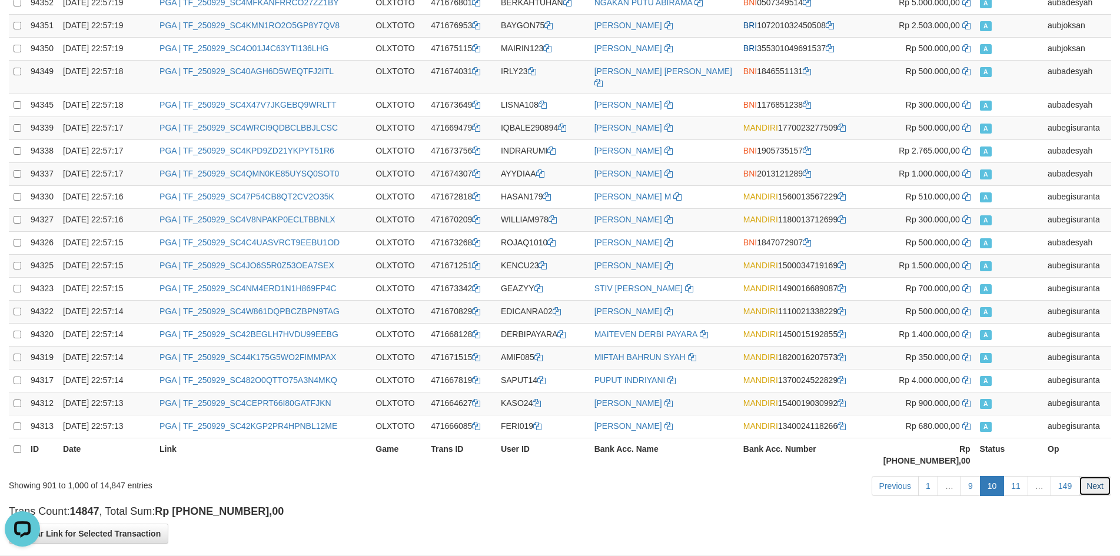
click at [1110, 476] on link "Next" at bounding box center [1095, 486] width 32 height 20
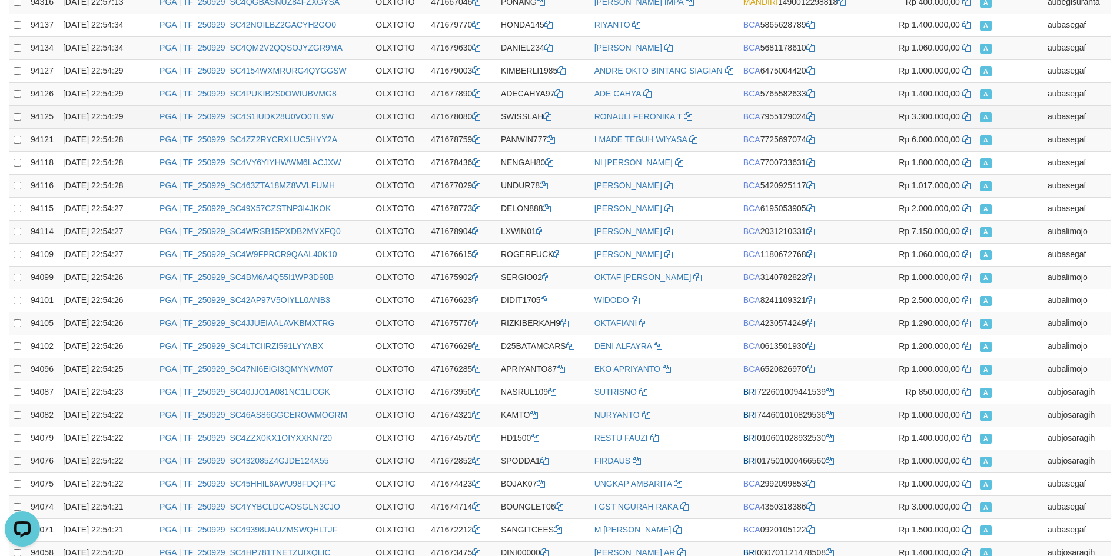
scroll to position [0, 0]
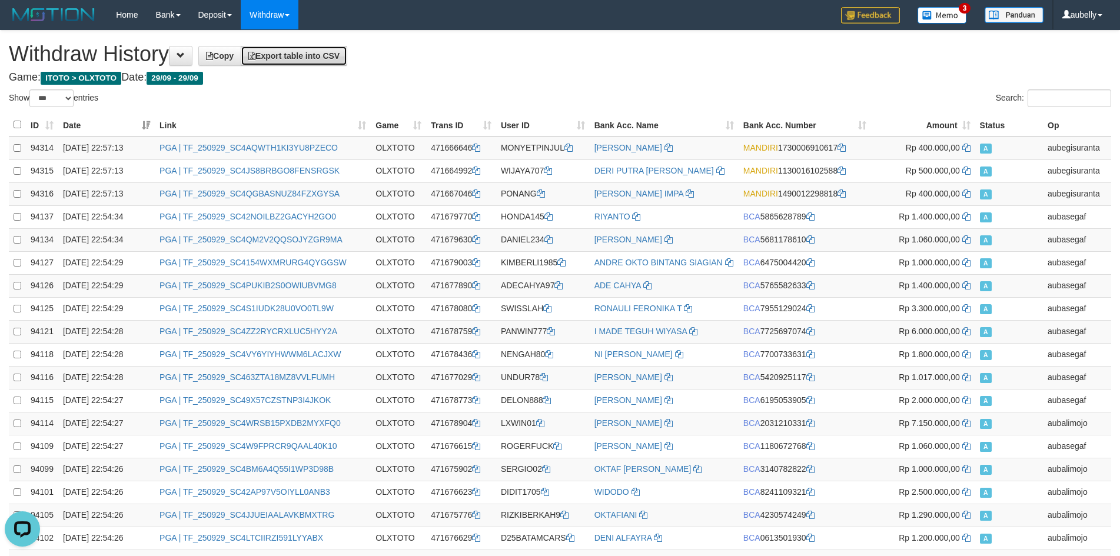
click at [322, 58] on span "Export table into CSV" at bounding box center [293, 55] width 91 height 9
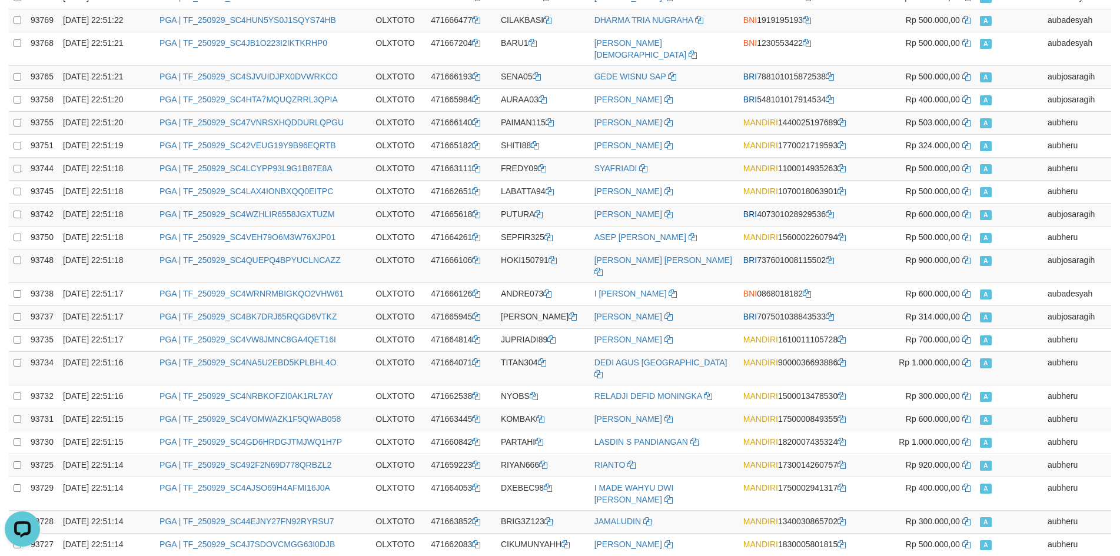
scroll to position [2037, 0]
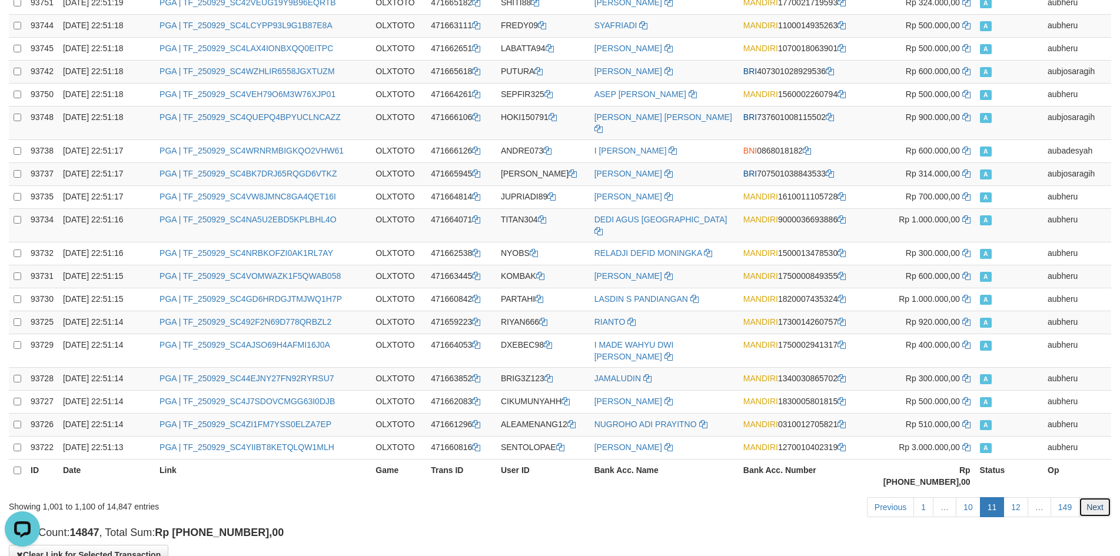
click at [1105, 497] on link "Next" at bounding box center [1095, 507] width 32 height 20
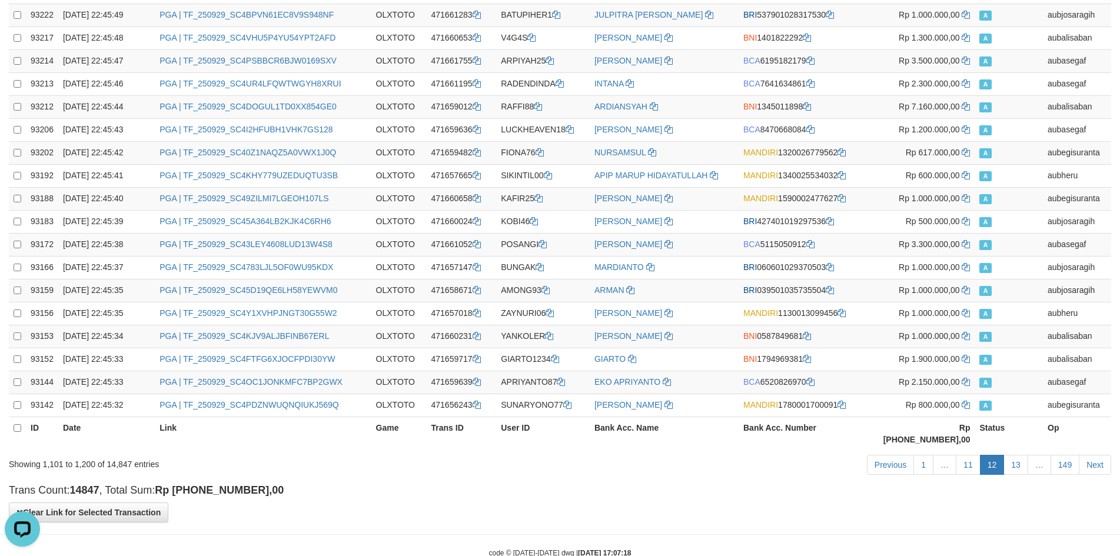
scroll to position [2048, 0]
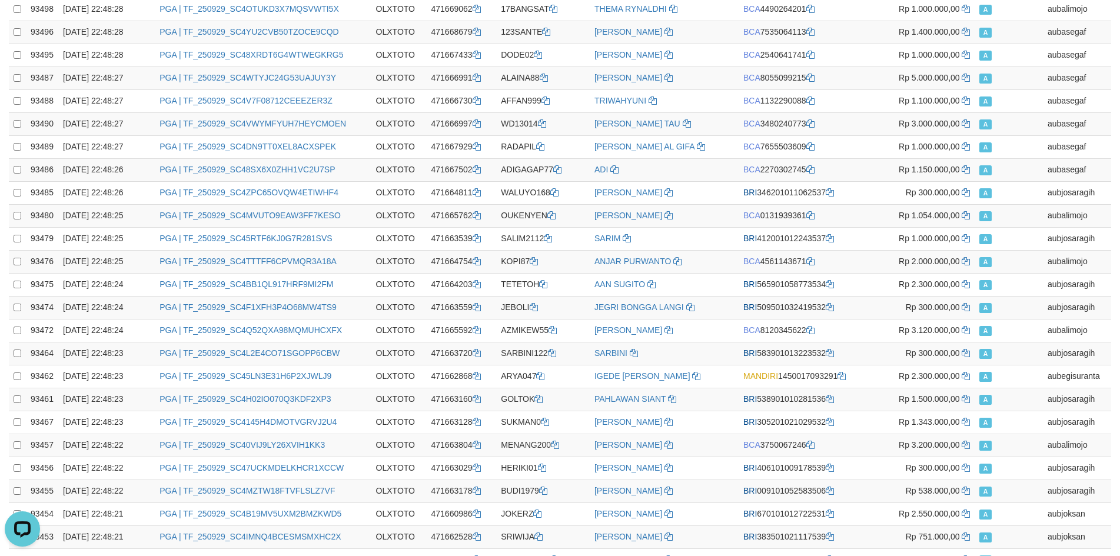
scroll to position [0, 0]
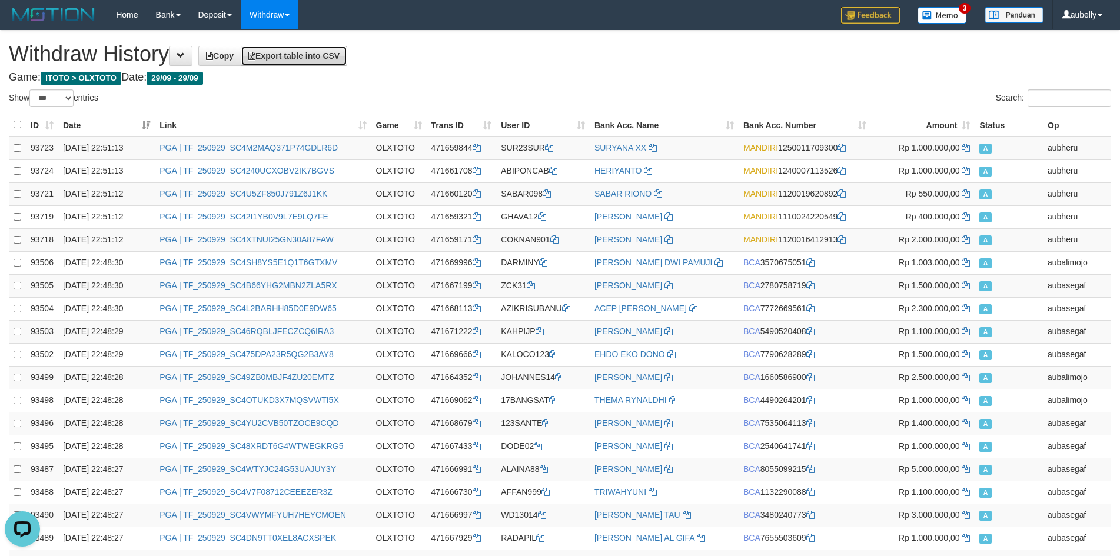
click at [336, 60] on span "Export table into CSV" at bounding box center [293, 55] width 91 height 9
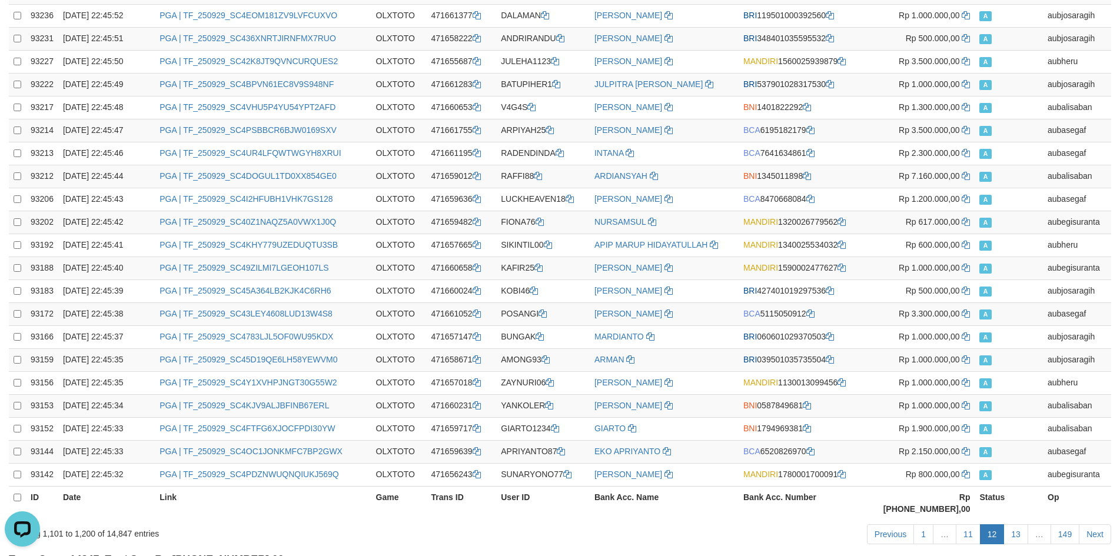
scroll to position [2048, 0]
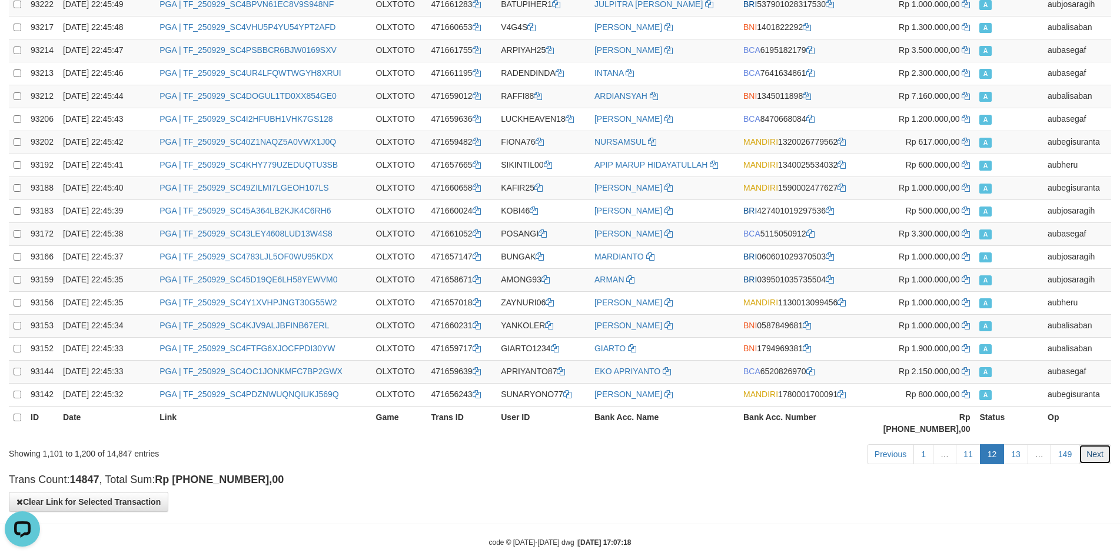
click at [1090, 445] on link "Next" at bounding box center [1095, 455] width 32 height 20
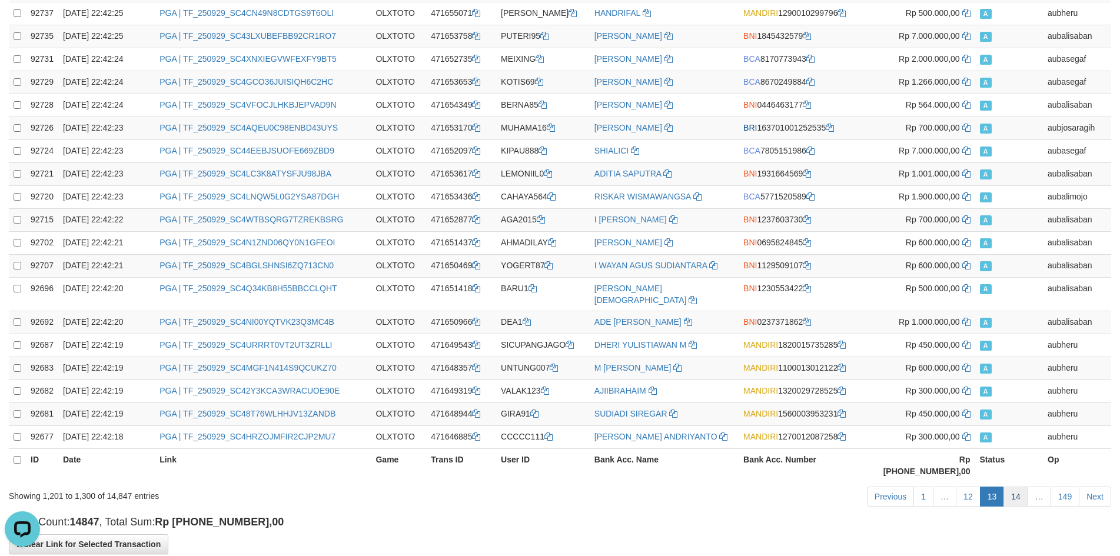
scroll to position [2058, 0]
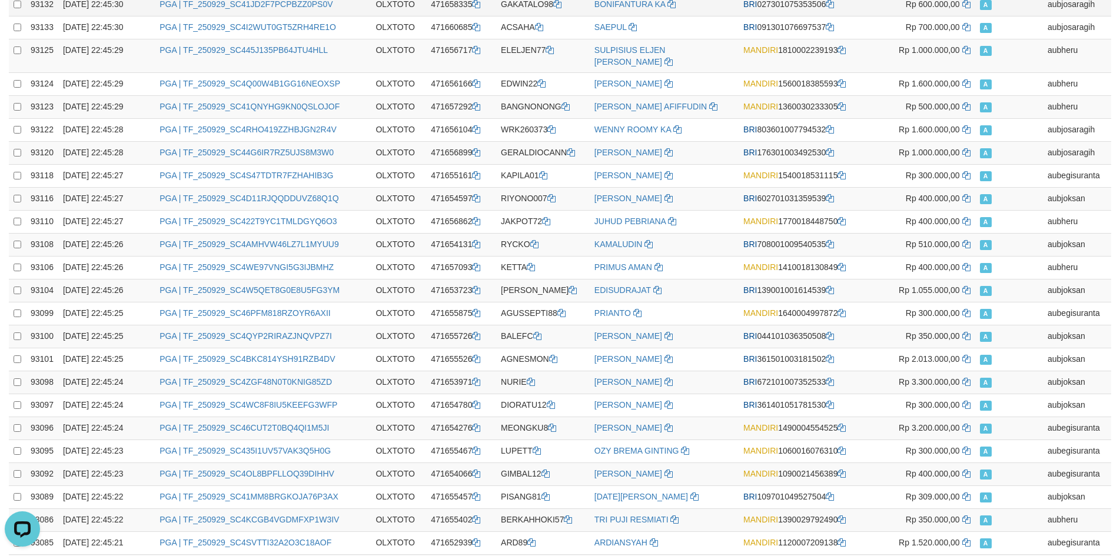
scroll to position [0, 0]
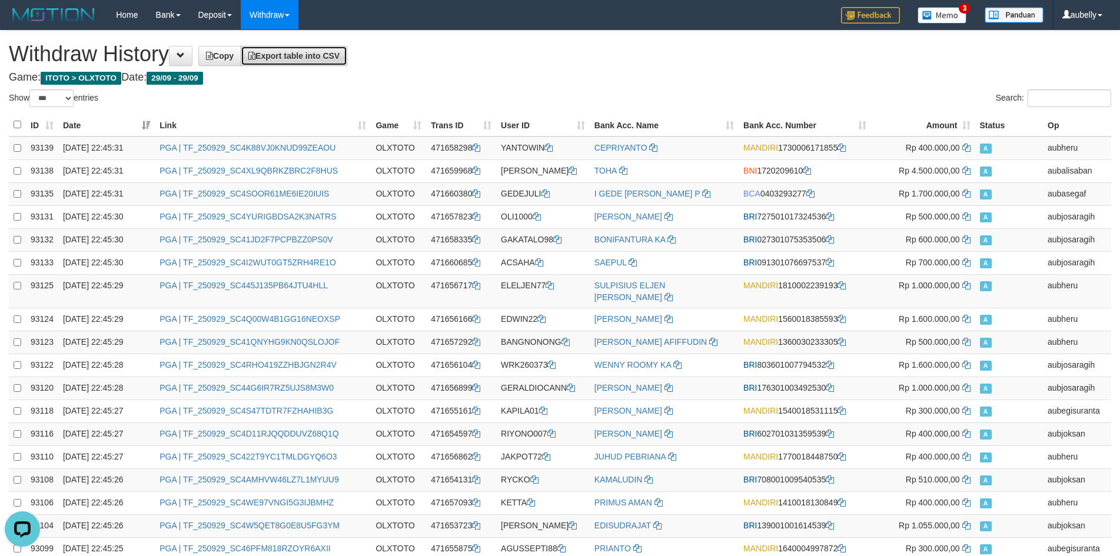
click at [310, 49] on link "Export table into CSV" at bounding box center [294, 56] width 107 height 20
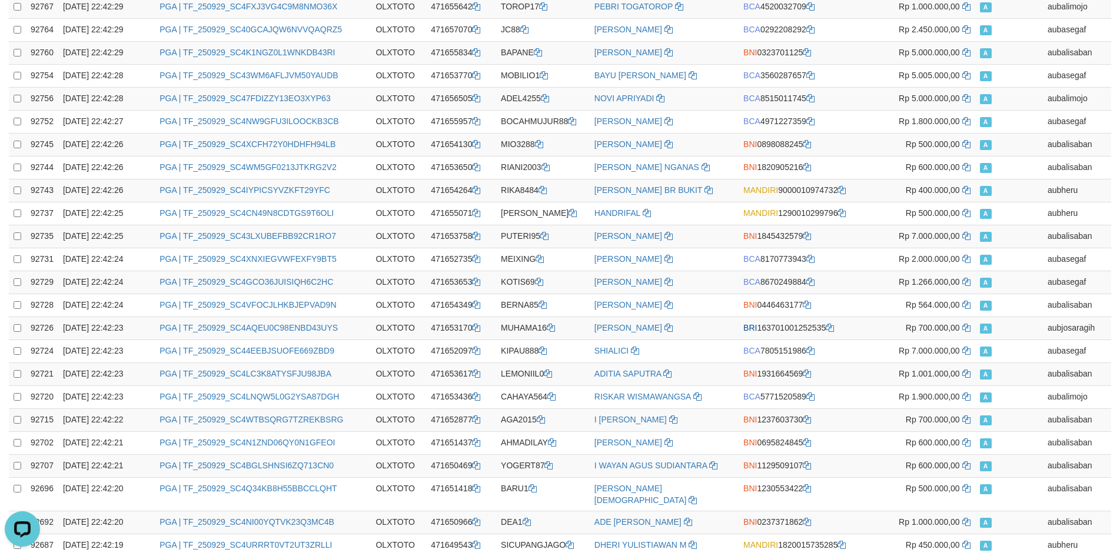
scroll to position [2058, 0]
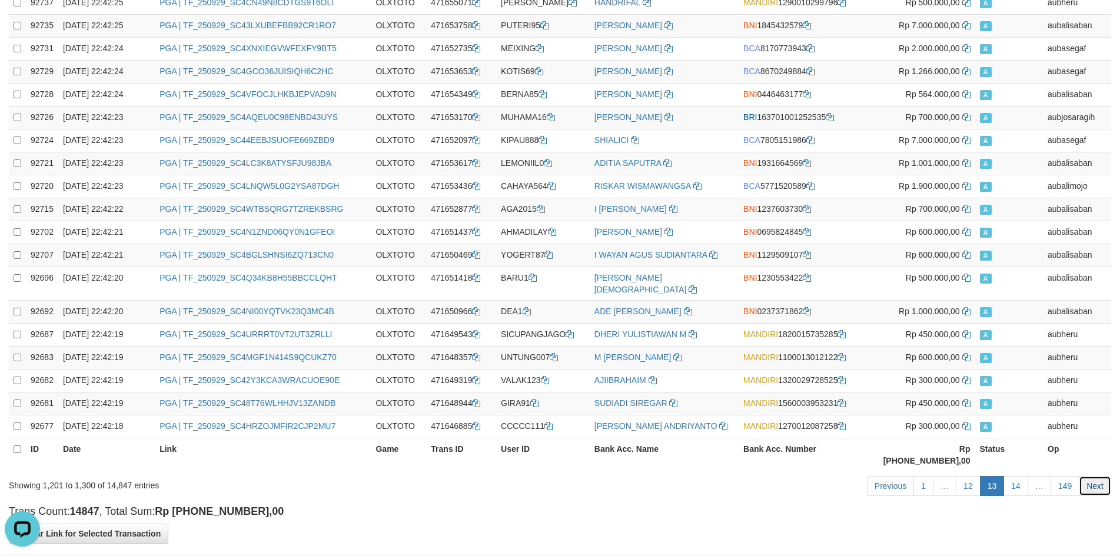
click at [1085, 476] on link "Next" at bounding box center [1095, 486] width 32 height 20
